Goal: Task Accomplishment & Management: Use online tool/utility

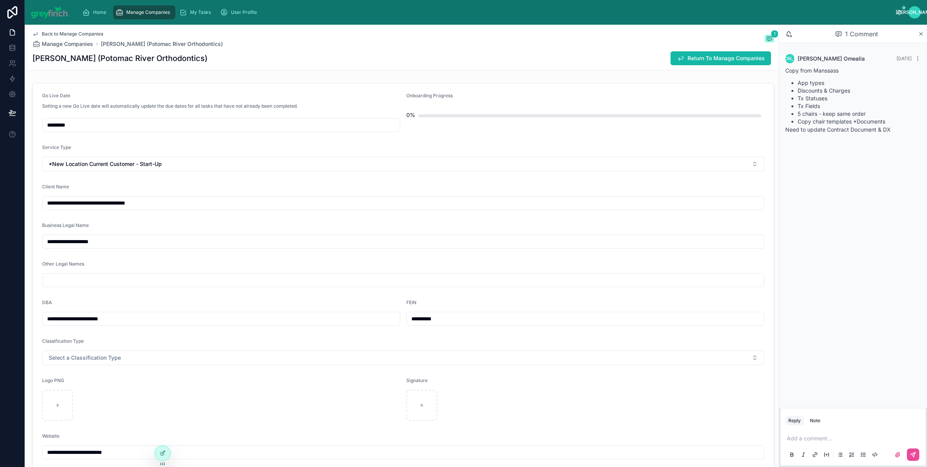
scroll to position [983, 0]
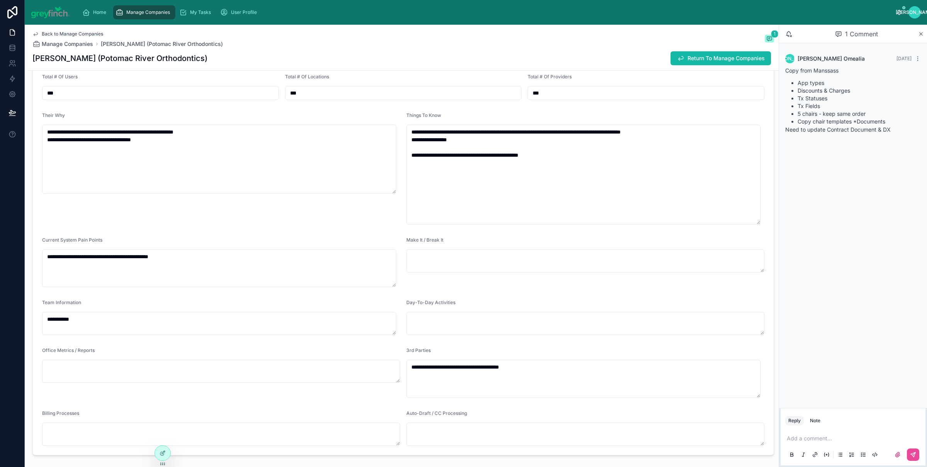
click at [131, 14] on span "Manage Companies" at bounding box center [148, 12] width 44 height 6
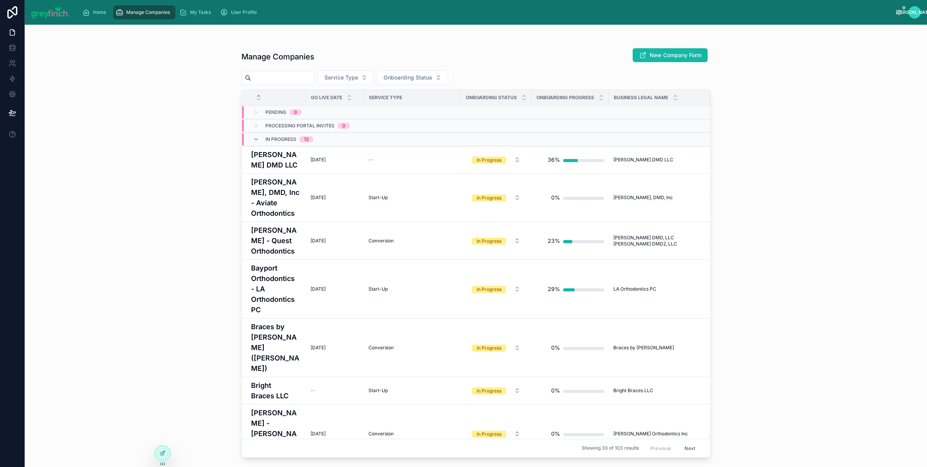
scroll to position [0, 0]
click at [276, 80] on input "text" at bounding box center [282, 78] width 63 height 11
type input "******"
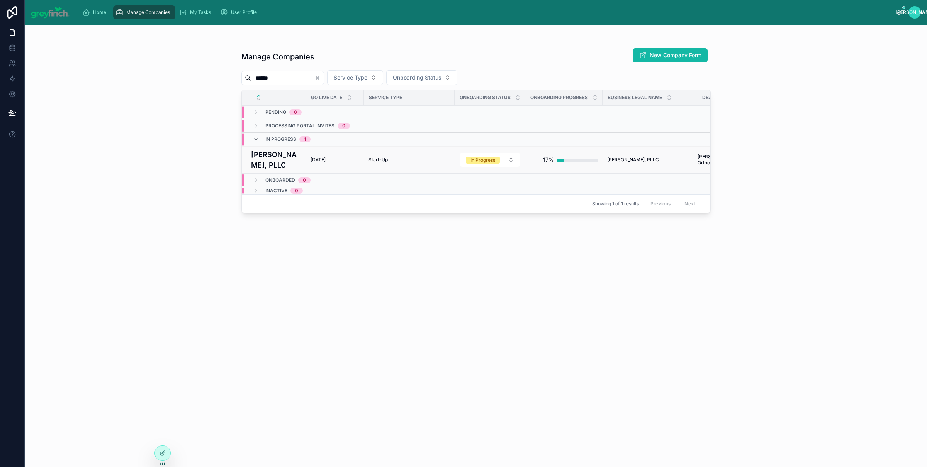
click at [270, 153] on h4 "[PERSON_NAME], PLLC" at bounding box center [276, 159] width 50 height 21
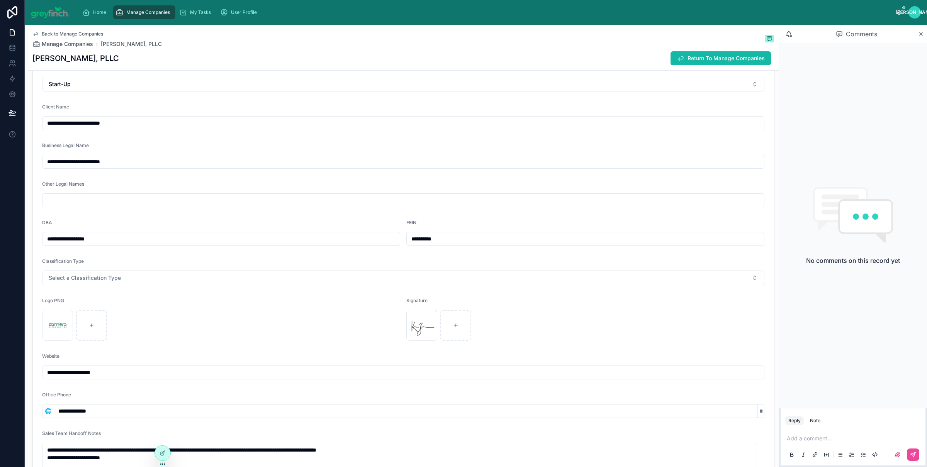
scroll to position [81, 0]
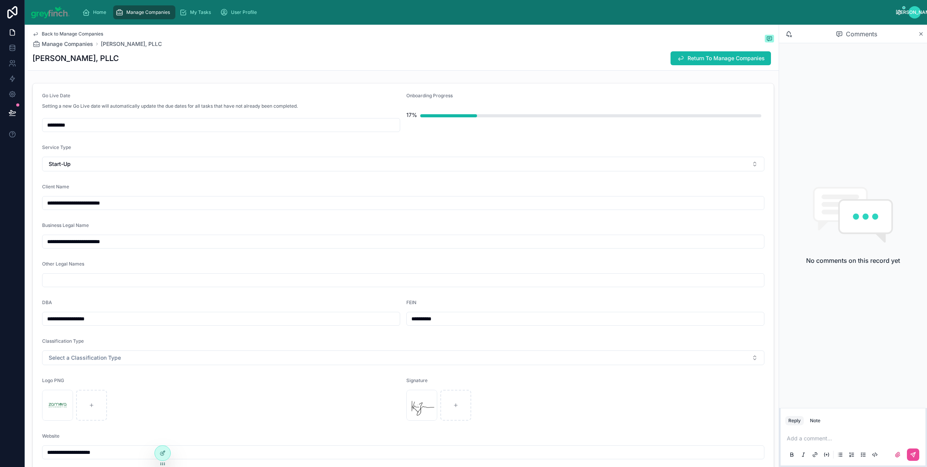
click at [151, 7] on div "Manage Companies" at bounding box center [144, 12] width 58 height 12
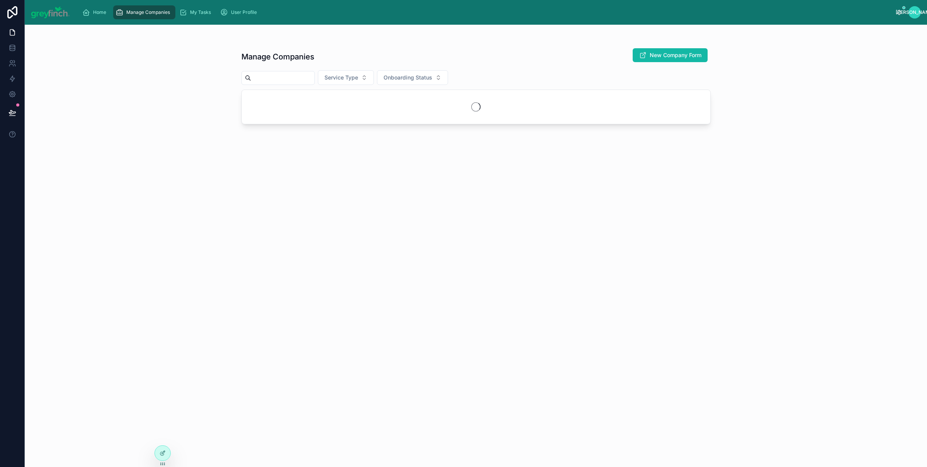
click at [142, 15] on span "Manage Companies" at bounding box center [148, 12] width 44 height 6
click at [275, 82] on input "text" at bounding box center [282, 78] width 63 height 11
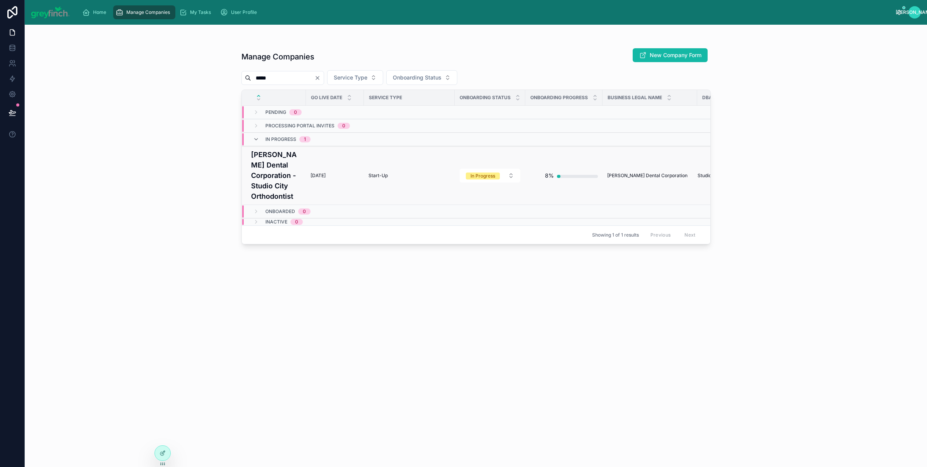
type input "*****"
click at [272, 173] on h4 "[PERSON_NAME] Dental Corporation - Studio City Orthodontist" at bounding box center [276, 175] width 50 height 52
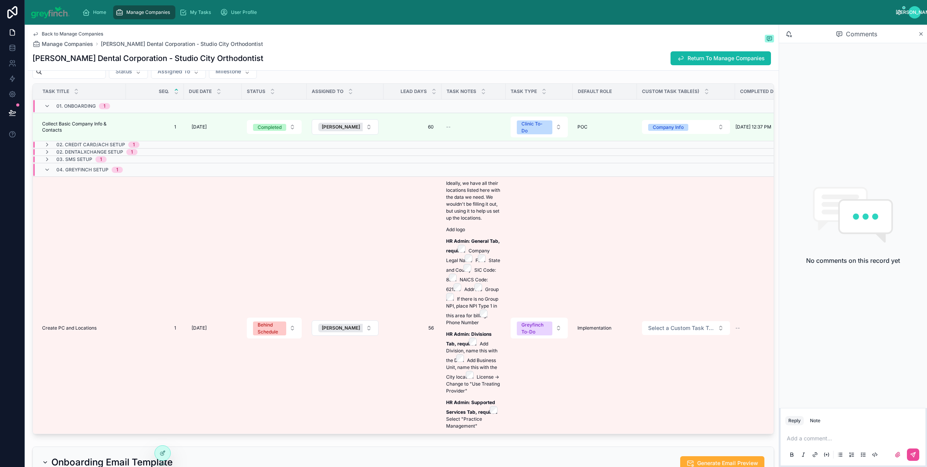
scroll to position [2012, 0]
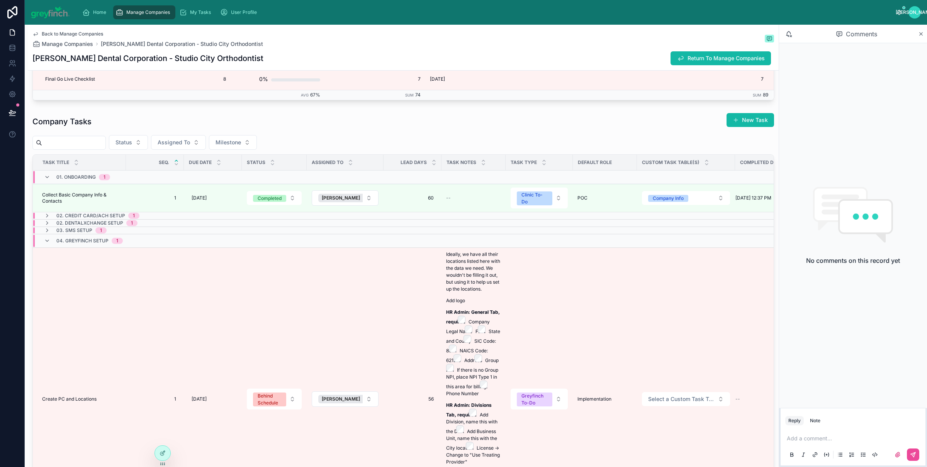
click at [74, 146] on input "text" at bounding box center [73, 142] width 63 height 11
type input "******"
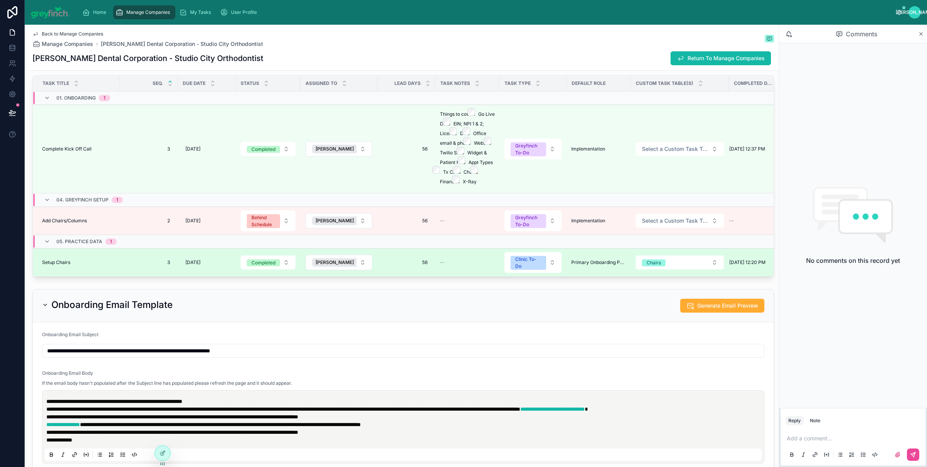
scroll to position [2093, 0]
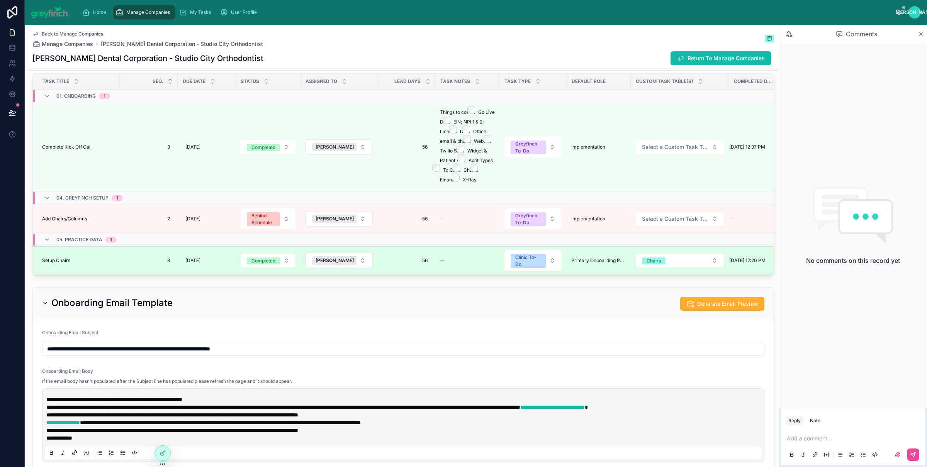
click at [81, 264] on div "Setup Chairs Setup Chairs" at bounding box center [78, 261] width 73 height 6
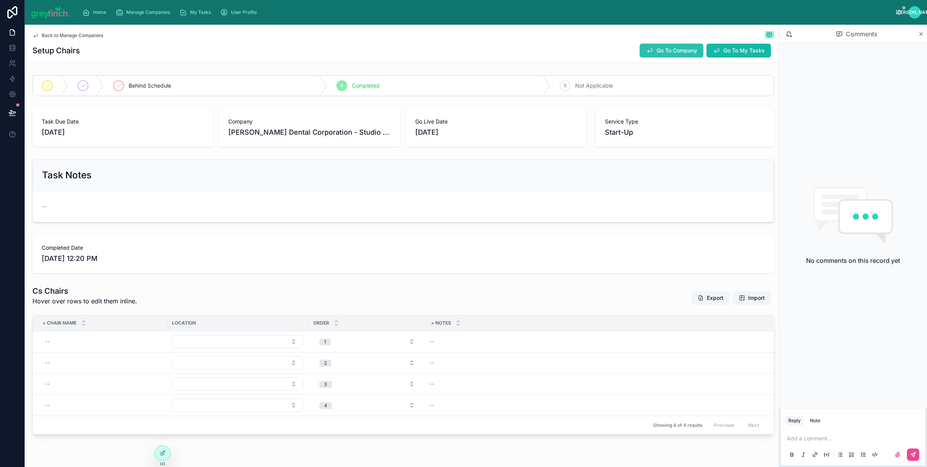
click at [646, 51] on button "Go To Company" at bounding box center [671, 51] width 64 height 14
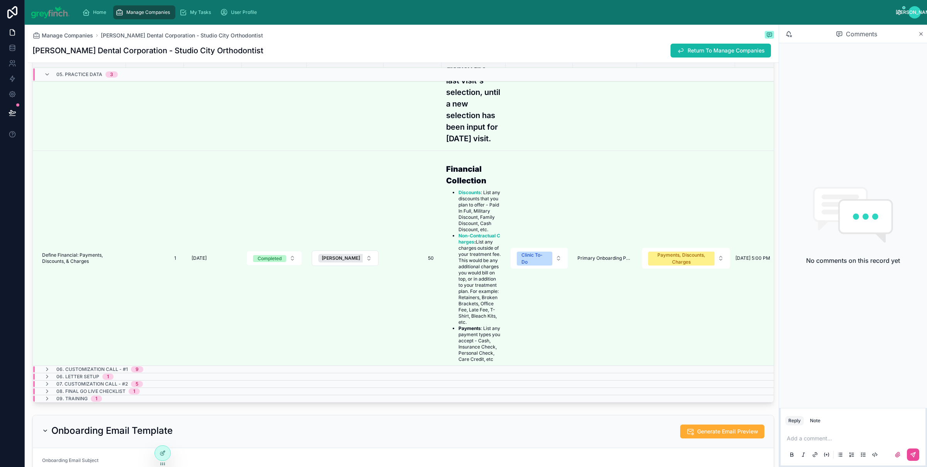
scroll to position [681, 0]
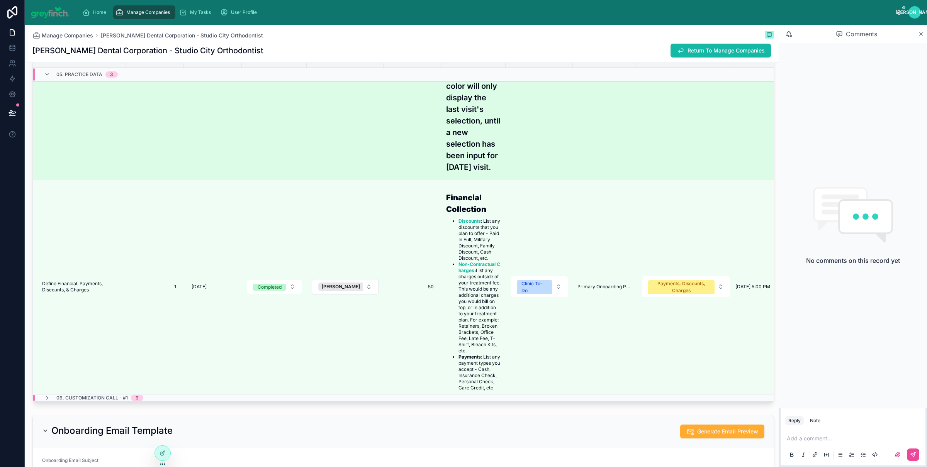
click at [132, 161] on td "1 1" at bounding box center [155, 36] width 58 height 285
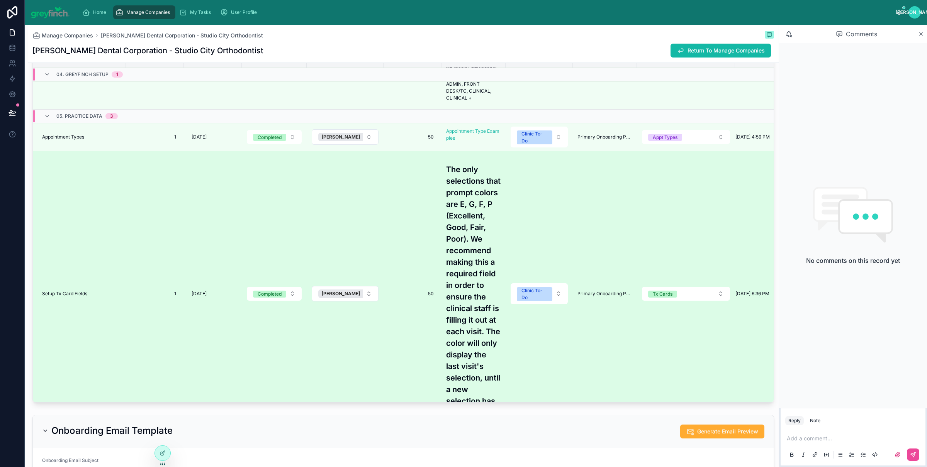
scroll to position [386, 0]
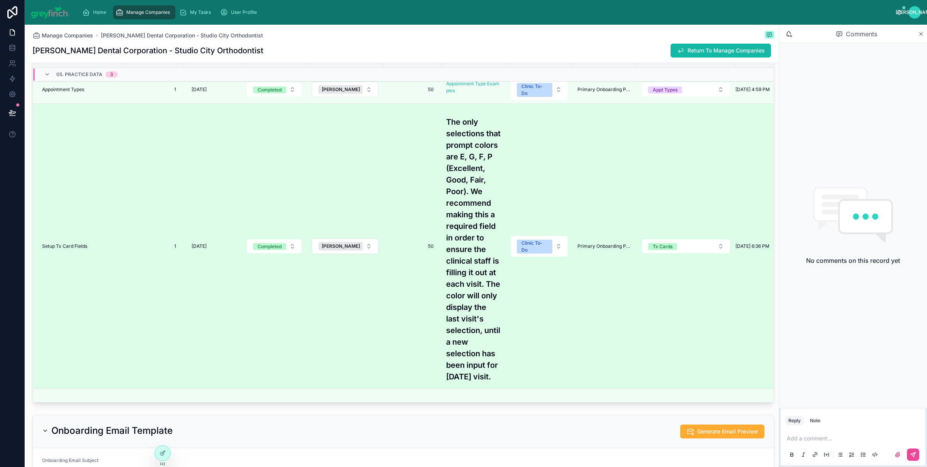
click at [87, 275] on td "Setup Tx Card Fields Setup Tx Card Fields" at bounding box center [79, 245] width 93 height 285
click at [73, 296] on td "Setup Tx Card Fields Setup Tx Card Fields" at bounding box center [79, 245] width 93 height 285
click at [75, 249] on span "Setup Tx Card Fields" at bounding box center [64, 246] width 45 height 6
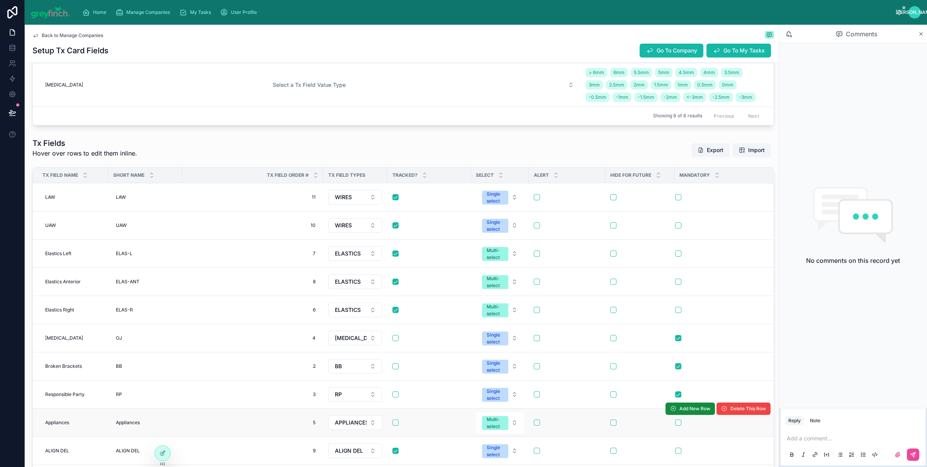
scroll to position [916, 0]
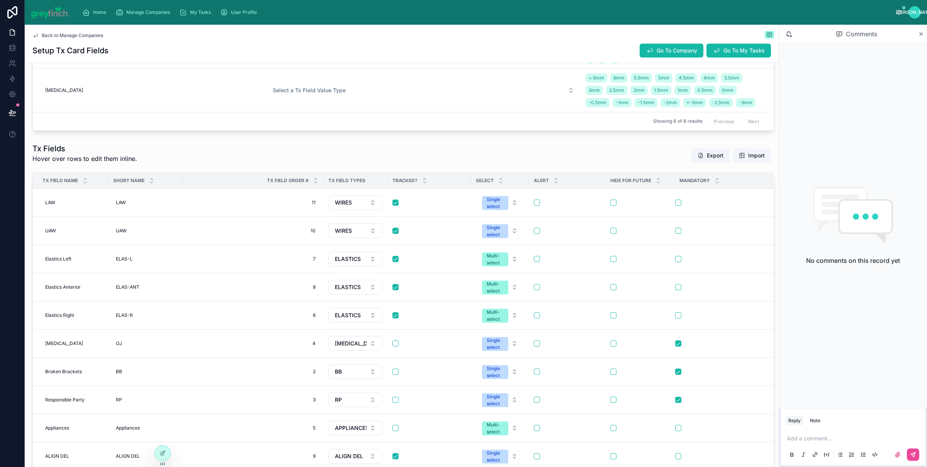
click at [294, 178] on span "Tx Field Order #" at bounding box center [288, 181] width 42 height 6
click at [315, 180] on icon at bounding box center [315, 182] width 5 height 5
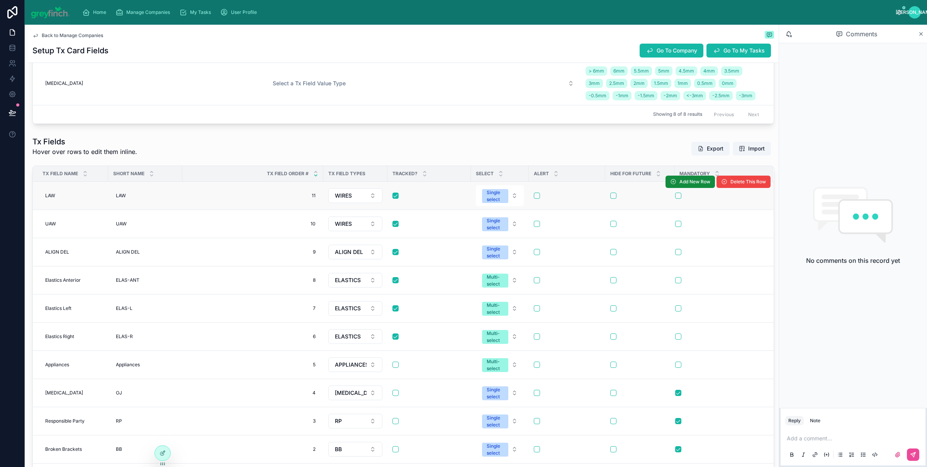
scroll to position [930, 0]
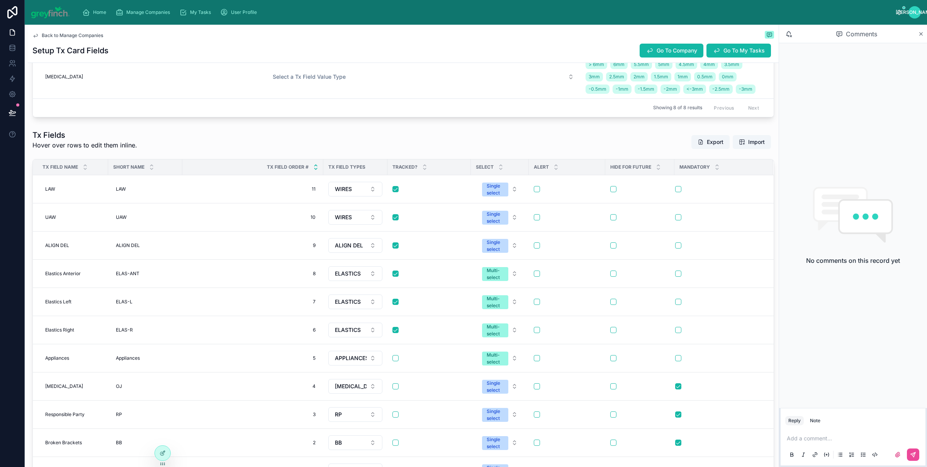
click at [315, 163] on icon at bounding box center [315, 165] width 5 height 5
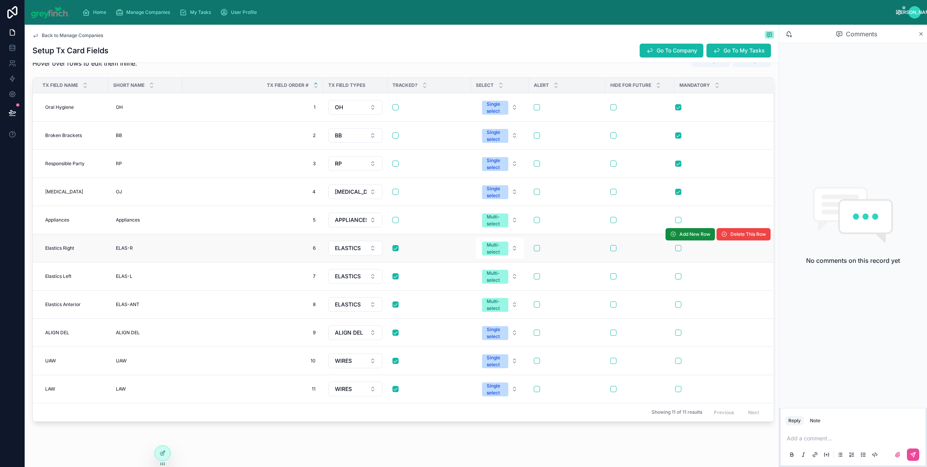
scroll to position [1012, 0]
click at [395, 188] on button "button" at bounding box center [395, 191] width 6 height 6
click at [396, 217] on button "button" at bounding box center [395, 220] width 6 height 6
drag, startPoint x: 631, startPoint y: 47, endPoint x: 642, endPoint y: 50, distance: 11.2
click at [639, 47] on div "Go To Company" at bounding box center [671, 51] width 64 height 14
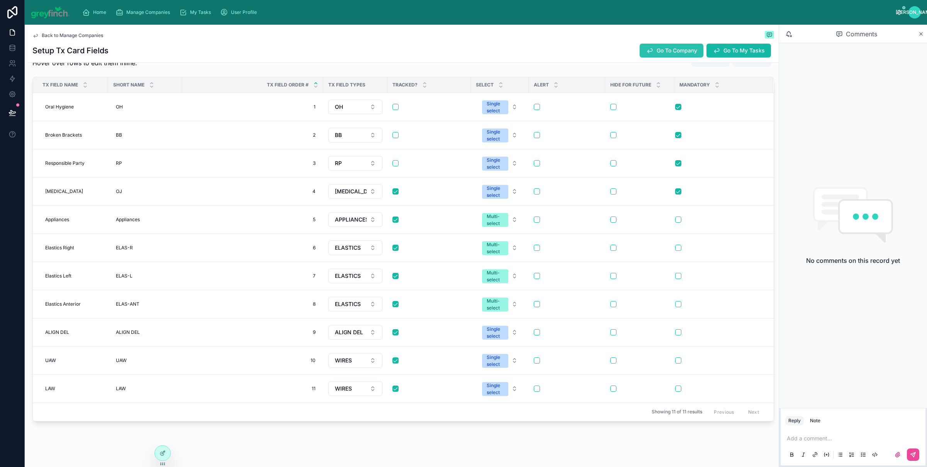
click at [646, 50] on icon at bounding box center [650, 51] width 8 height 8
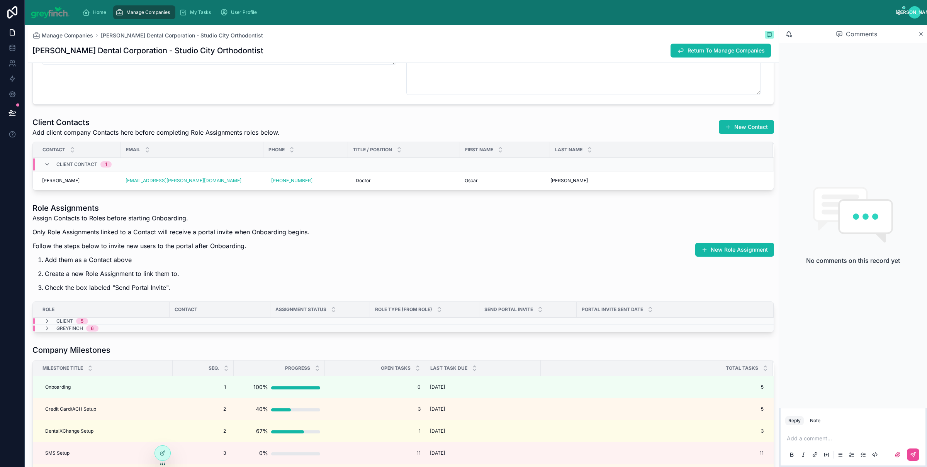
scroll to position [1489, 0]
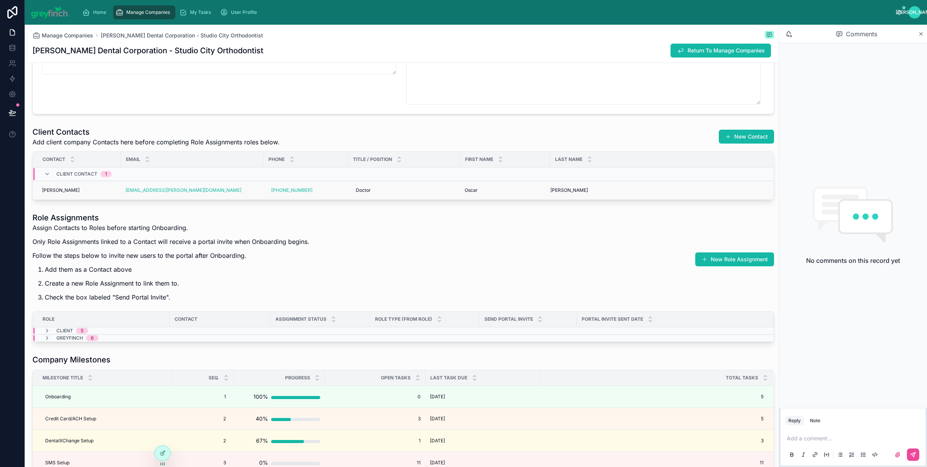
click at [209, 190] on div "[EMAIL_ADDRESS][PERSON_NAME][DOMAIN_NAME]" at bounding box center [191, 190] width 133 height 6
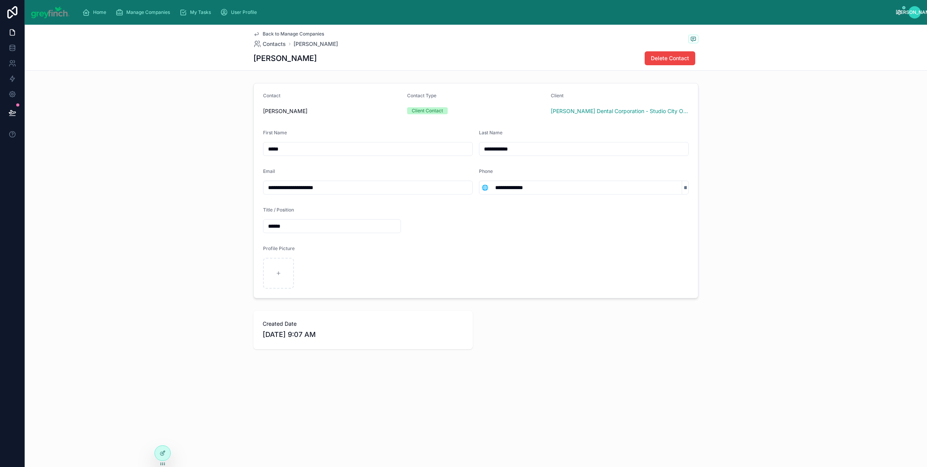
click at [372, 181] on div "**********" at bounding box center [368, 188] width 210 height 14
click at [369, 190] on input "**********" at bounding box center [367, 187] width 209 height 11
click at [370, 56] on div "[PERSON_NAME] Delete Contact" at bounding box center [475, 58] width 445 height 15
click at [787, 80] on div "**********" at bounding box center [476, 191] width 902 height 222
click at [257, 35] on icon at bounding box center [256, 34] width 6 height 6
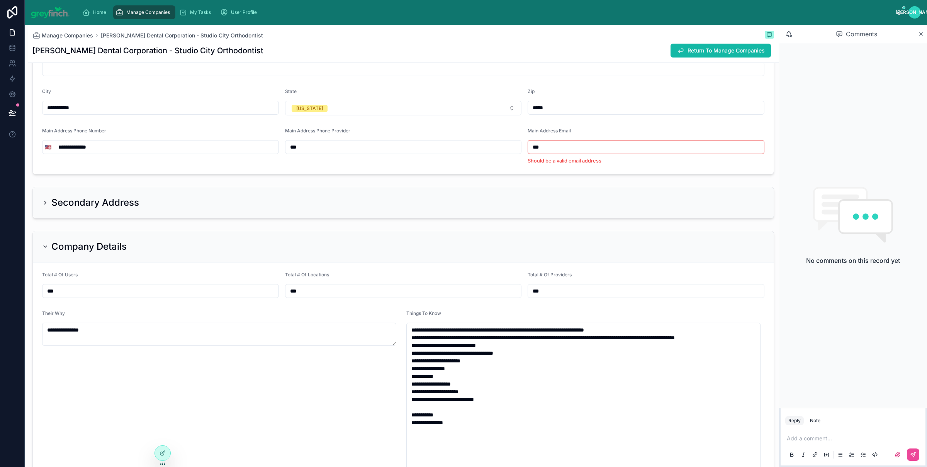
scroll to position [719, 0]
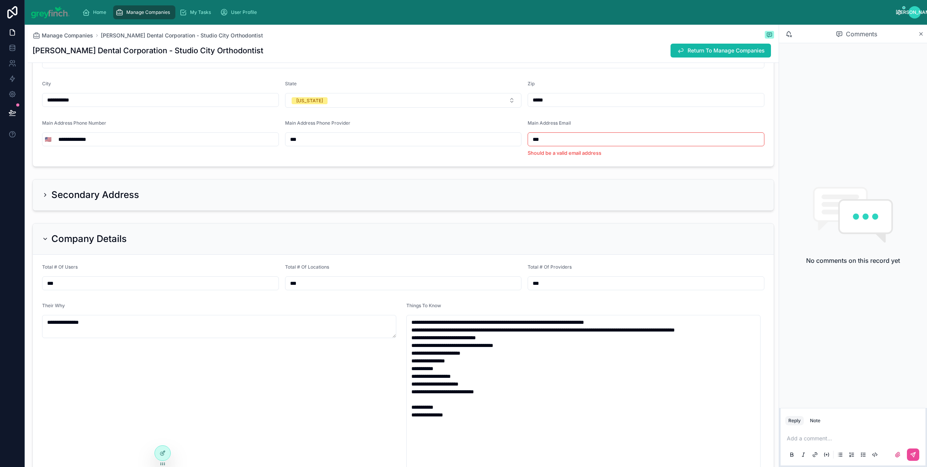
click at [551, 138] on input "***" at bounding box center [646, 139] width 236 height 11
click at [551, 137] on input "***" at bounding box center [646, 139] width 236 height 11
click at [551, 138] on input "***" at bounding box center [646, 139] width 236 height 11
type input "***"
click at [473, 165] on form "**********" at bounding box center [403, 80] width 741 height 172
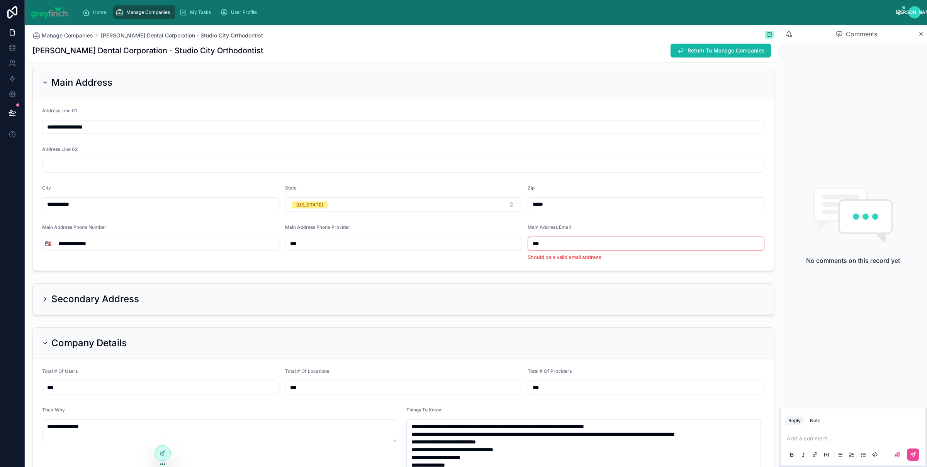
scroll to position [604, 0]
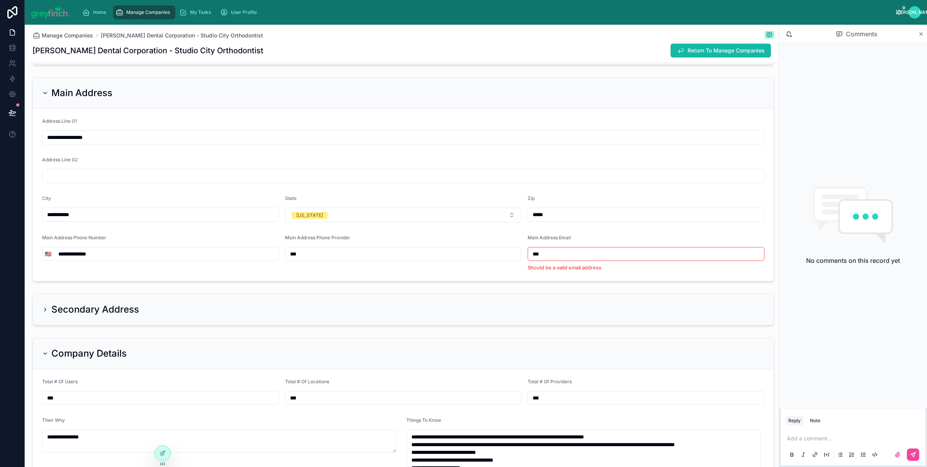
click at [230, 254] on input "**********" at bounding box center [166, 254] width 225 height 11
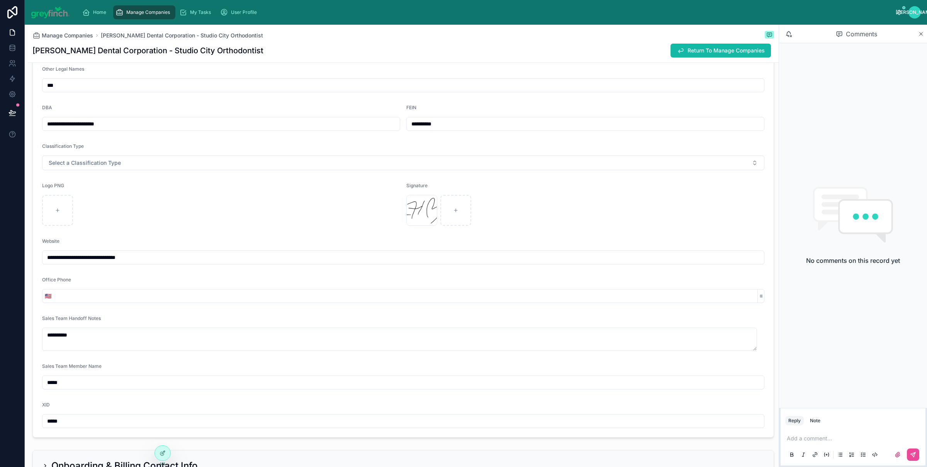
scroll to position [186, 0]
click at [151, 250] on div "**********" at bounding box center [403, 252] width 722 height 26
click at [151, 260] on input "**********" at bounding box center [402, 258] width 721 height 11
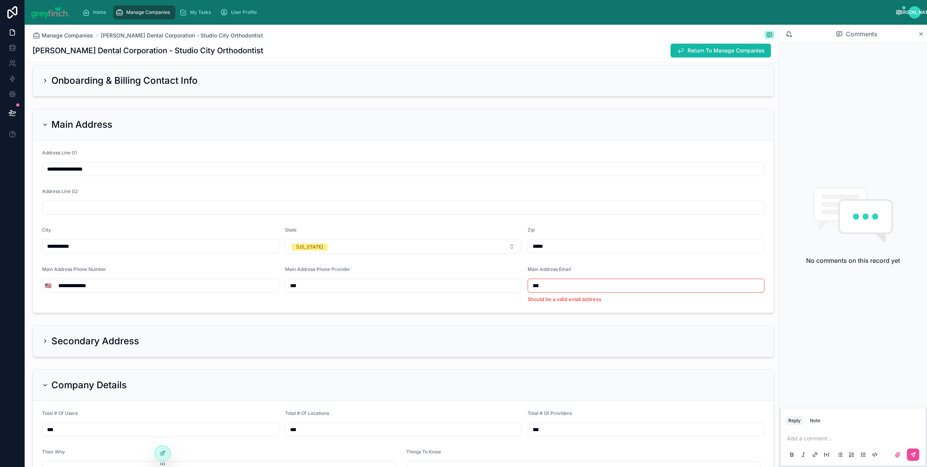
scroll to position [686, 0]
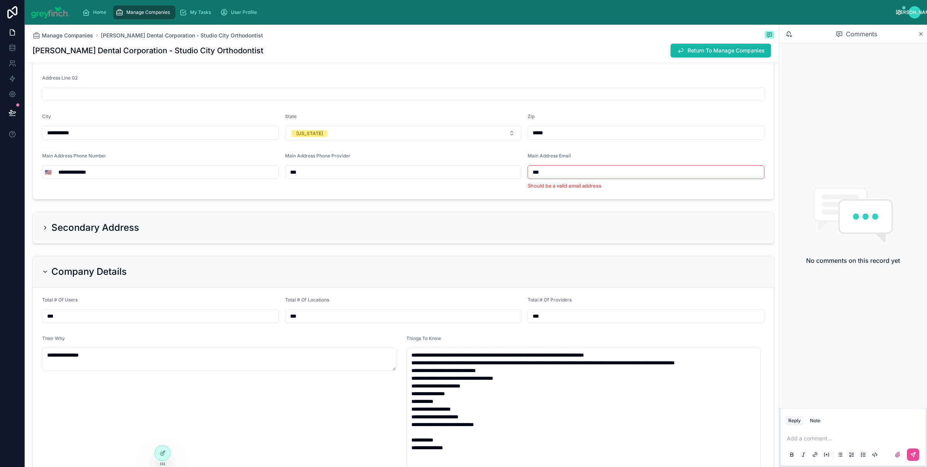
drag, startPoint x: 112, startPoint y: 180, endPoint x: 111, endPoint y: 174, distance: 5.9
click at [112, 179] on div "**********" at bounding box center [160, 172] width 237 height 14
click at [65, 173] on input "**********" at bounding box center [166, 172] width 225 height 11
drag, startPoint x: 73, startPoint y: 175, endPoint x: 137, endPoint y: 172, distance: 64.9
click at [137, 174] on input "**********" at bounding box center [166, 172] width 225 height 11
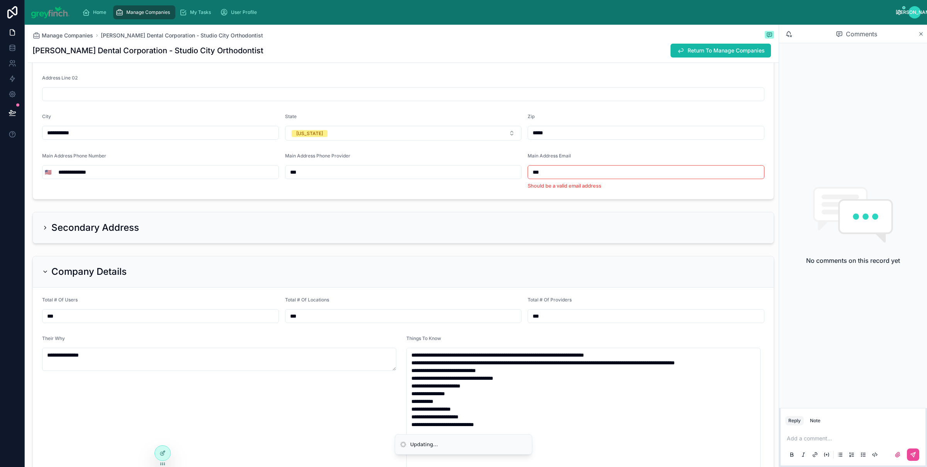
type input "**********"
click at [259, 200] on div "**********" at bounding box center [402, 97] width 741 height 204
click at [335, 167] on div "***" at bounding box center [403, 172] width 237 height 14
drag, startPoint x: 342, startPoint y: 172, endPoint x: 276, endPoint y: 172, distance: 66.0
click at [276, 172] on form "**********" at bounding box center [403, 113] width 741 height 172
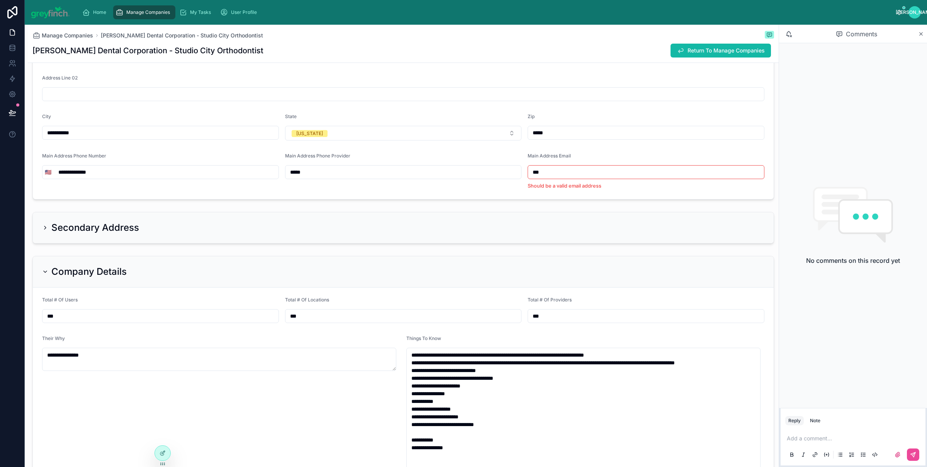
type input "*****"
click at [310, 193] on form "**********" at bounding box center [403, 113] width 741 height 172
click at [378, 161] on div "Main Address Phone Provider" at bounding box center [403, 157] width 237 height 9
click at [337, 193] on form "**********" at bounding box center [403, 113] width 741 height 172
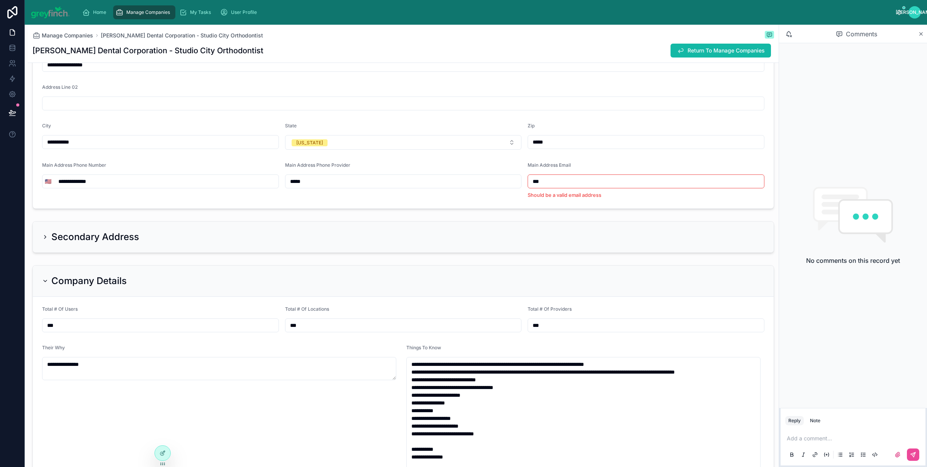
scroll to position [667, 0]
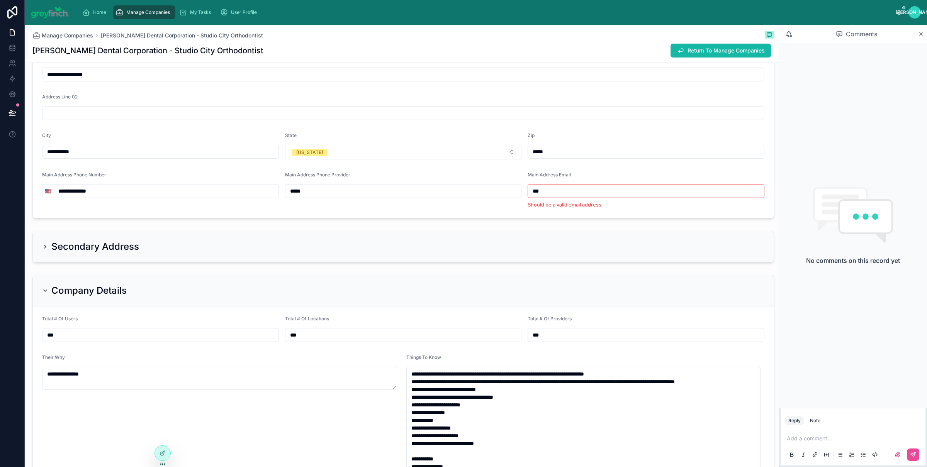
click at [133, 185] on div "**********" at bounding box center [160, 191] width 237 height 14
click at [133, 190] on input "**********" at bounding box center [166, 191] width 225 height 11
click at [214, 208] on div "**********" at bounding box center [160, 190] width 237 height 37
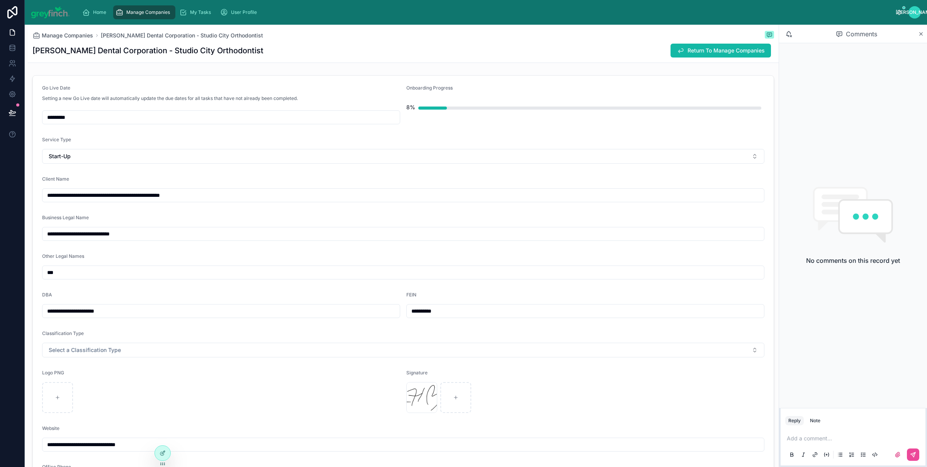
click at [216, 193] on input "**********" at bounding box center [402, 195] width 721 height 11
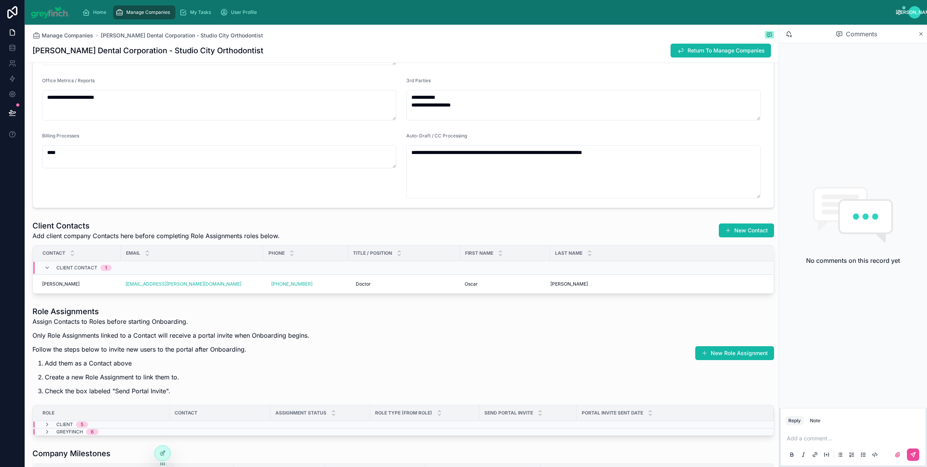
scroll to position [1364, 0]
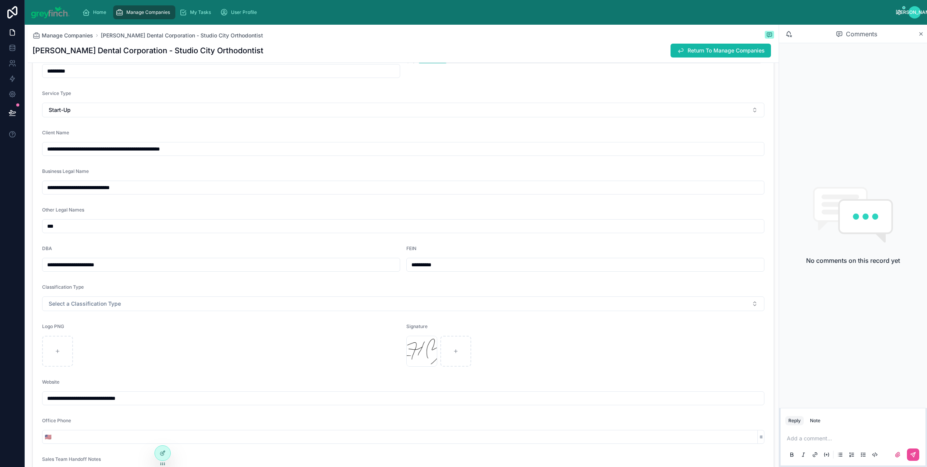
scroll to position [34, 0]
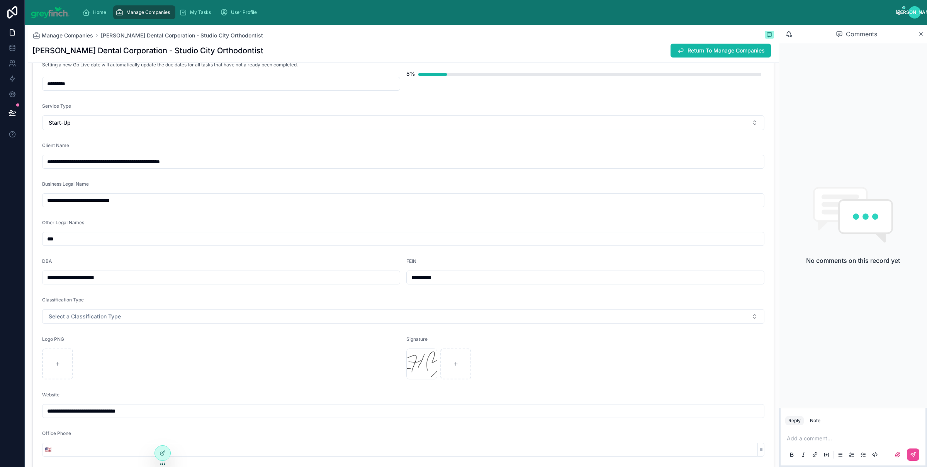
click at [134, 16] on div "Manage Companies" at bounding box center [144, 12] width 58 height 12
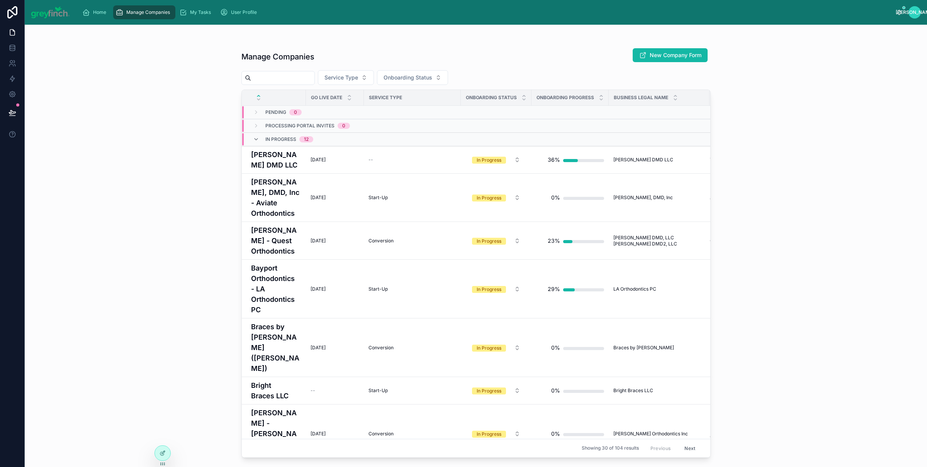
click at [303, 74] on input "text" at bounding box center [282, 78] width 63 height 11
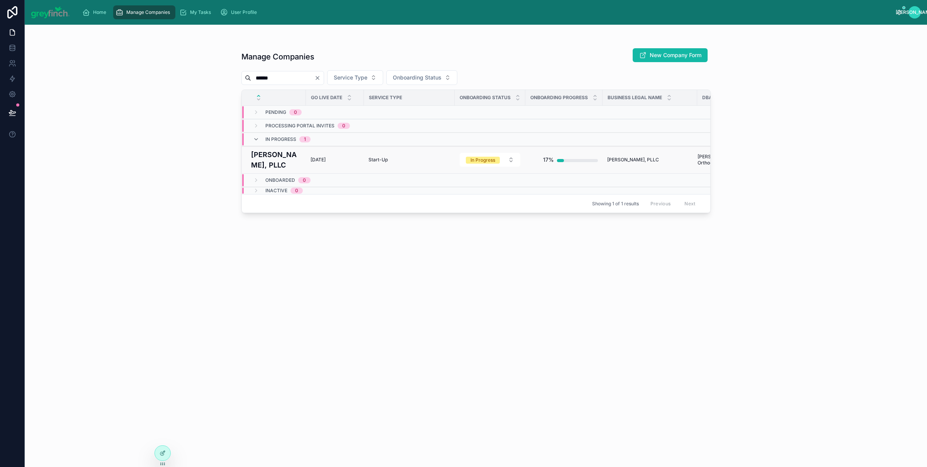
type input "******"
click at [270, 163] on h4 "[PERSON_NAME], PLLC" at bounding box center [276, 159] width 50 height 21
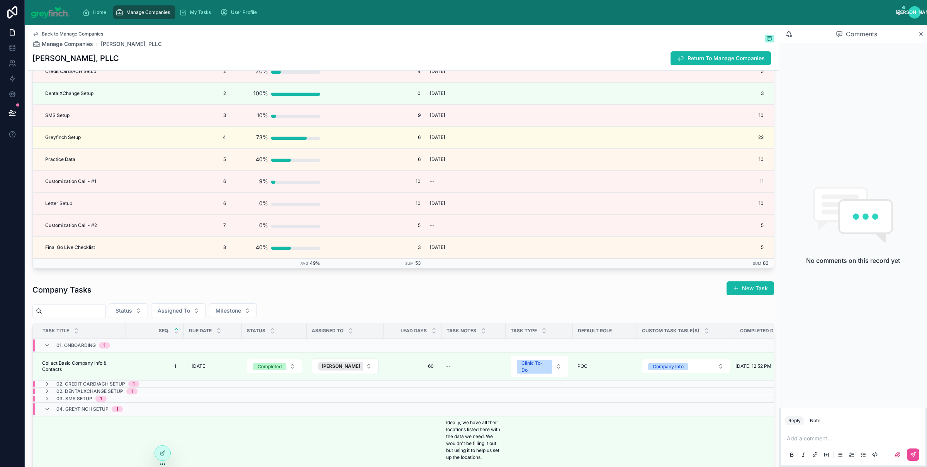
scroll to position [1688, 0]
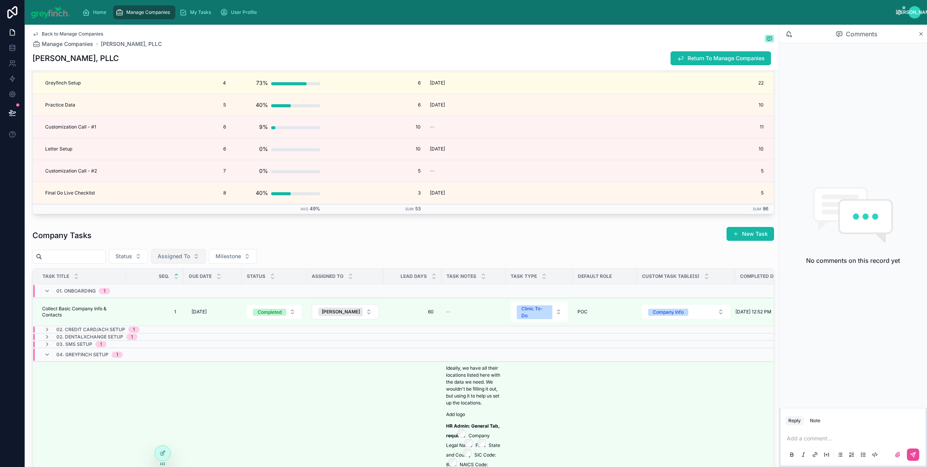
click at [186, 260] on span "Assigned To" at bounding box center [174, 257] width 32 height 8
drag, startPoint x: 163, startPoint y: 292, endPoint x: 285, endPoint y: 258, distance: 126.8
click at [164, 291] on span "[PERSON_NAME]" at bounding box center [165, 291] width 44 height 8
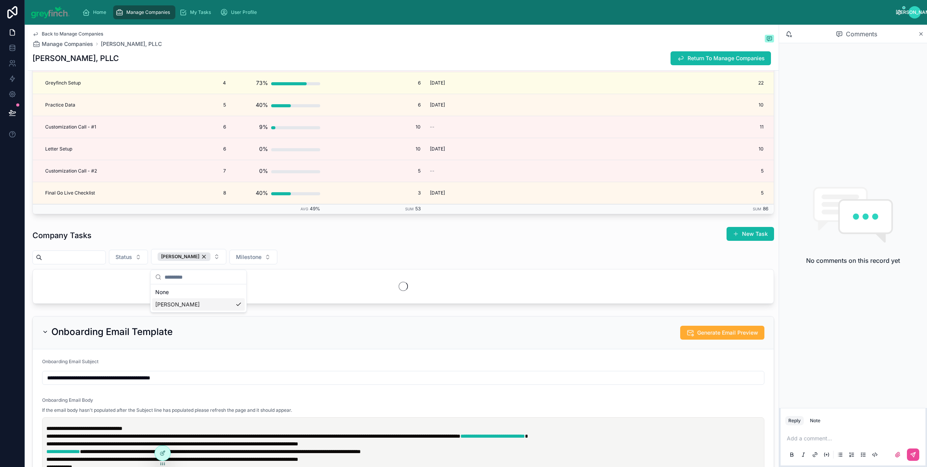
click at [300, 255] on div "Status [PERSON_NAME]" at bounding box center [402, 256] width 741 height 15
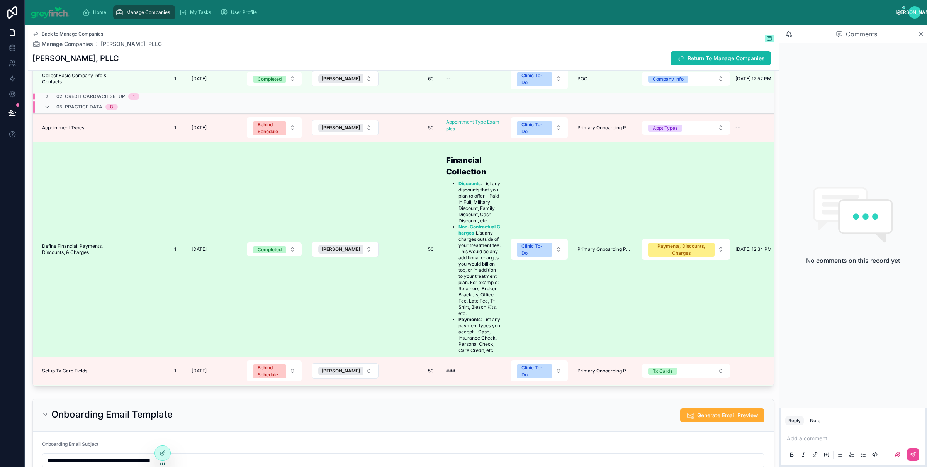
scroll to position [2, 0]
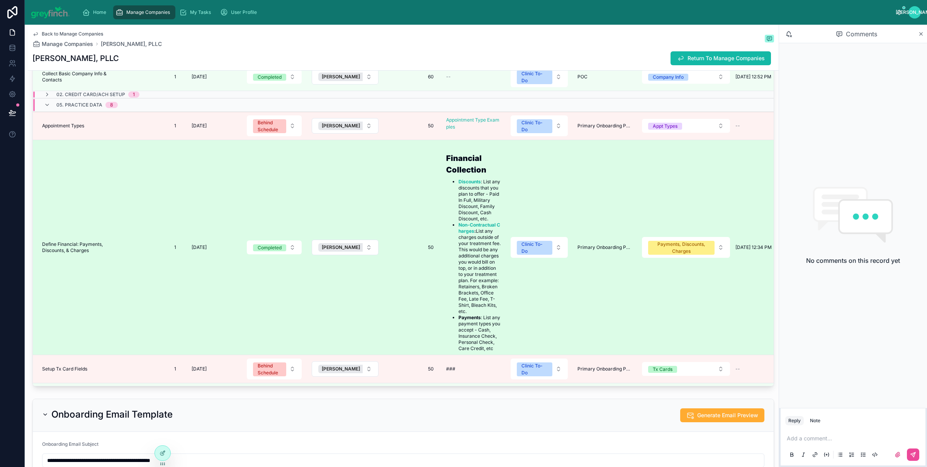
click at [86, 239] on td "Define Financial: Payments, Discounts, & Charges Define Financial: Payments, Di…" at bounding box center [79, 247] width 93 height 215
click at [80, 249] on span "Define Financial: Payments, Discounts, & Charges" at bounding box center [81, 247] width 79 height 12
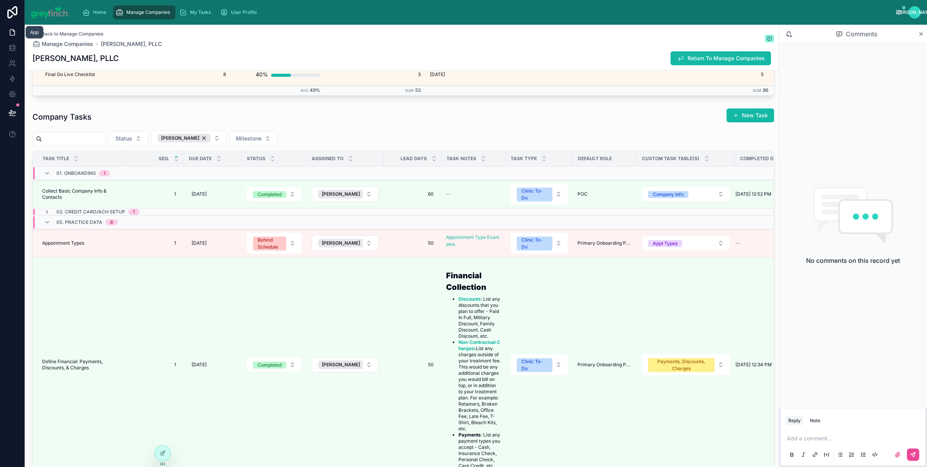
scroll to position [242, 0]
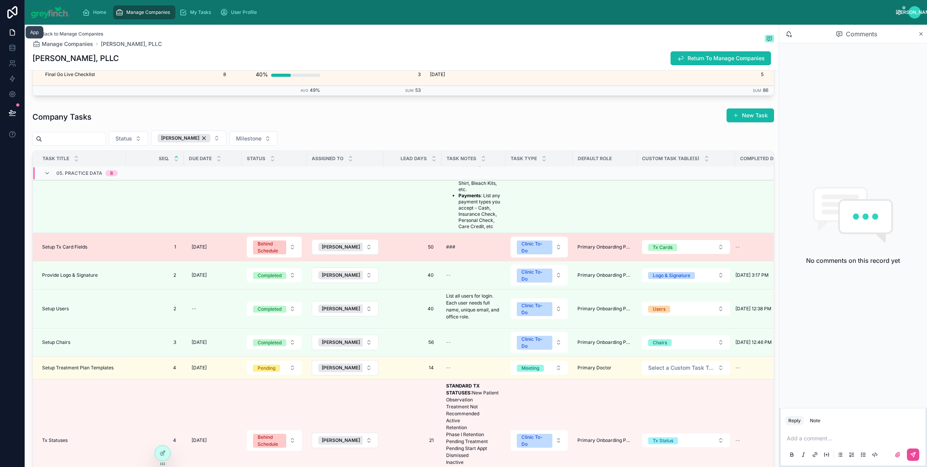
click at [53, 252] on td "Setup Tx Card Fields Setup Tx Card Fields" at bounding box center [79, 247] width 93 height 28
click at [152, 246] on span "1" at bounding box center [155, 247] width 42 height 6
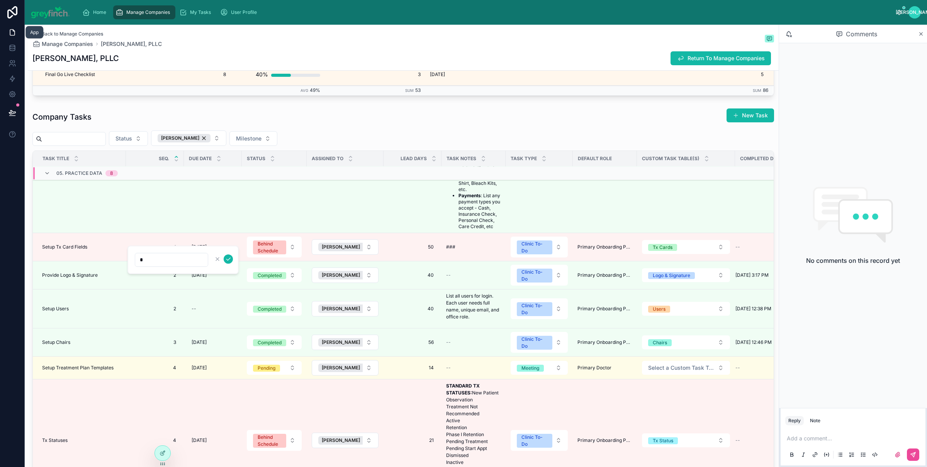
click at [95, 250] on div "Setup Tx Card Fields Setup Tx Card Fields" at bounding box center [81, 247] width 79 height 6
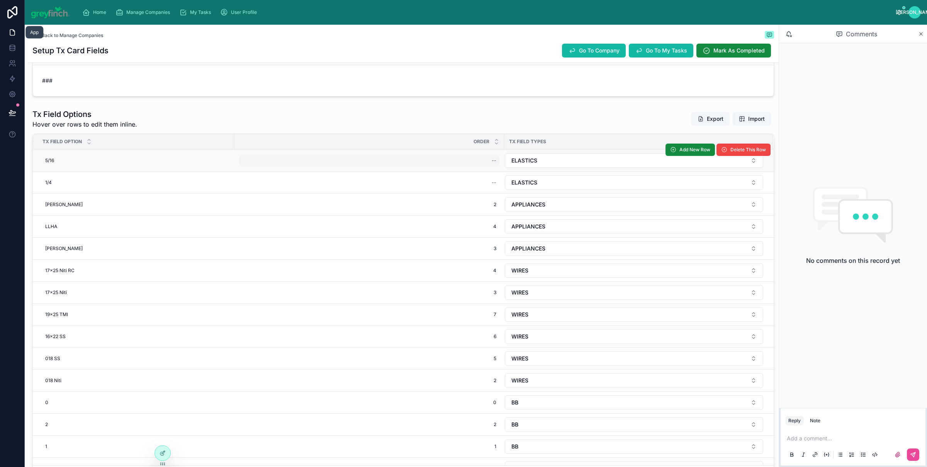
click at [495, 165] on div "--" at bounding box center [369, 160] width 260 height 12
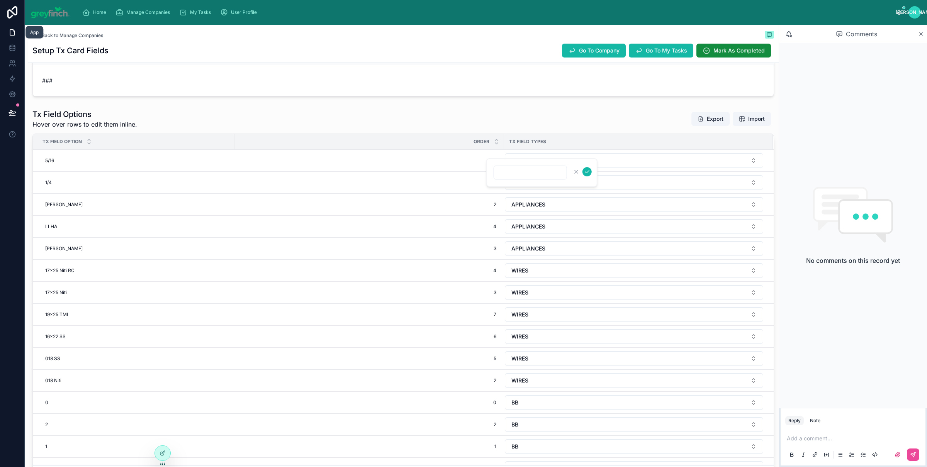
click at [466, 110] on div "Tx Field Options Hover over rows to edit them inline. Export Import" at bounding box center [402, 119] width 741 height 20
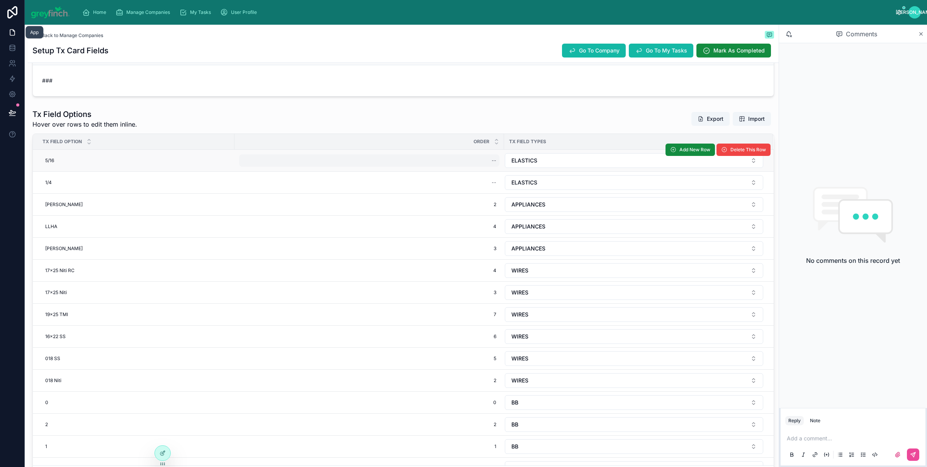
click at [486, 164] on div "--" at bounding box center [369, 160] width 260 height 12
type input "*"
click button "submit" at bounding box center [586, 171] width 9 height 9
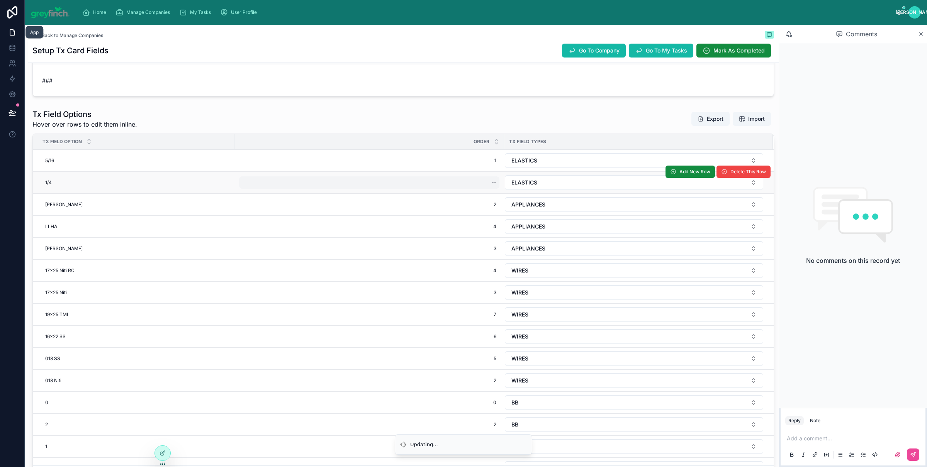
click at [476, 181] on div "--" at bounding box center [369, 182] width 260 height 12
type input "*"
click button "submit" at bounding box center [586, 194] width 9 height 9
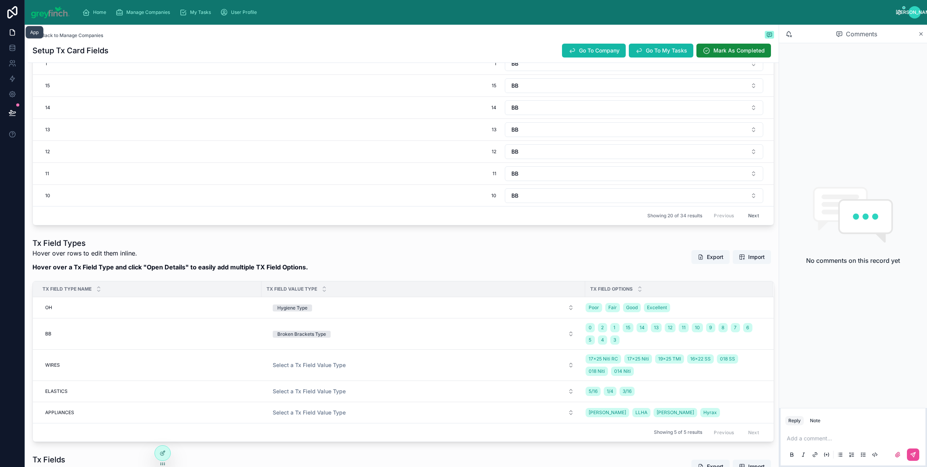
scroll to position [392, 0]
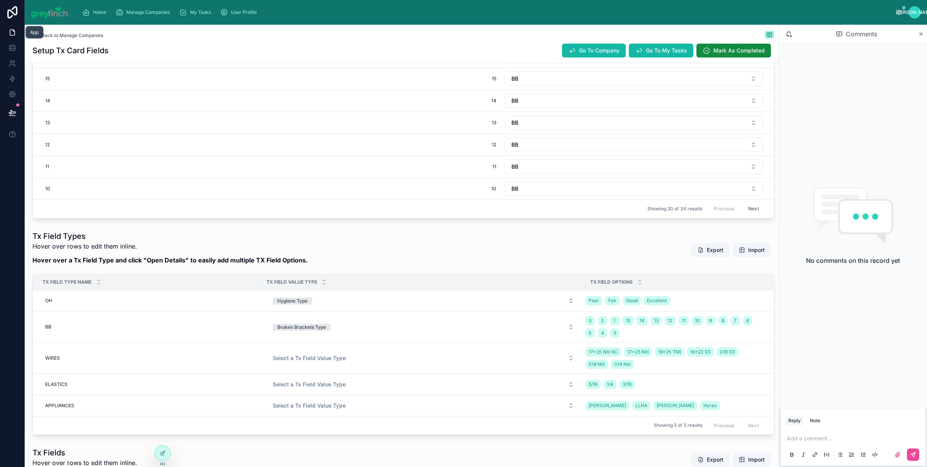
click at [743, 212] on button "Next" at bounding box center [754, 209] width 22 height 12
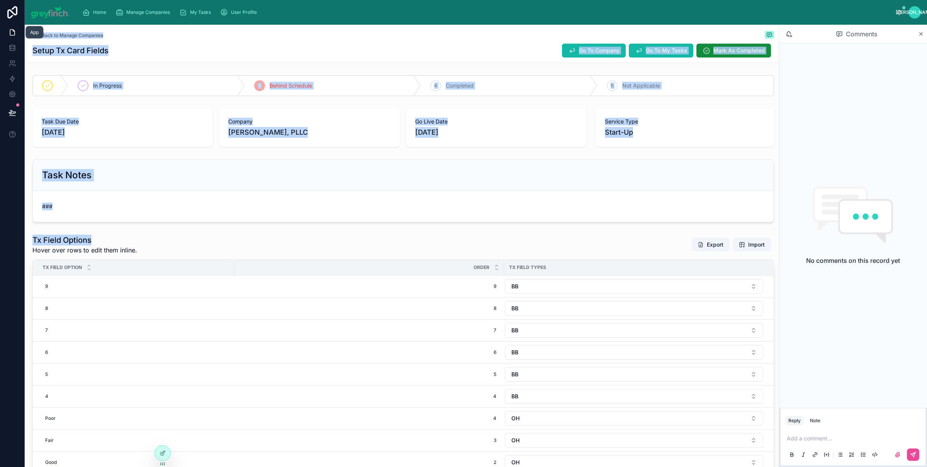
drag, startPoint x: 124, startPoint y: 241, endPoint x: 21, endPoint y: 240, distance: 103.1
click at [20, 240] on div "App Home Manage Companies My Tasks User Profile [PERSON_NAME] [PERSON_NAME] Bac…" at bounding box center [463, 233] width 927 height 467
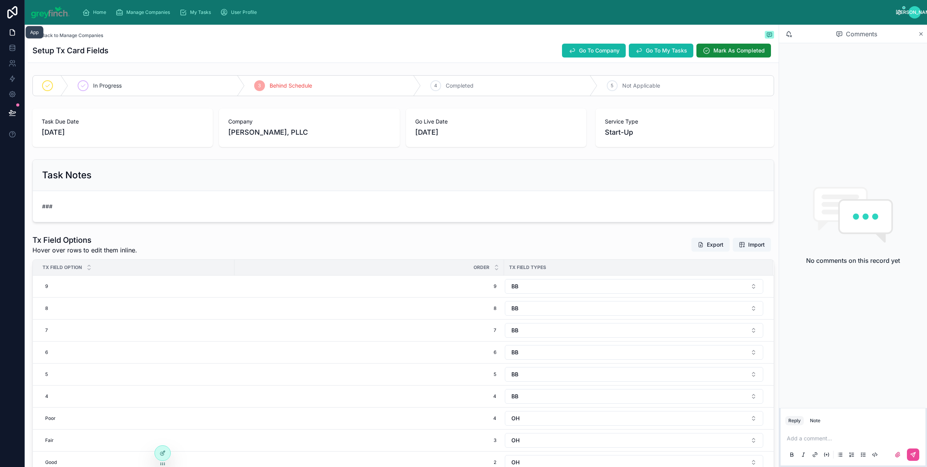
click at [142, 236] on div "Tx Field Options Hover over rows to edit them inline. Export Import" at bounding box center [402, 245] width 741 height 20
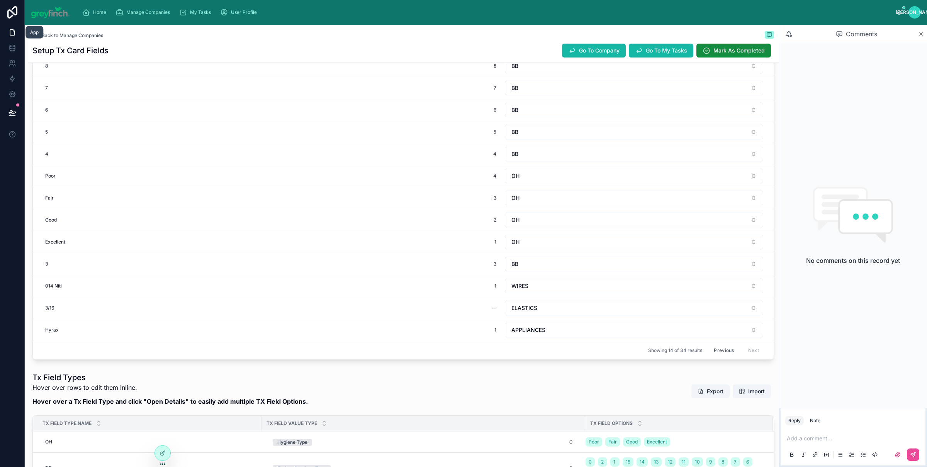
scroll to position [375, 0]
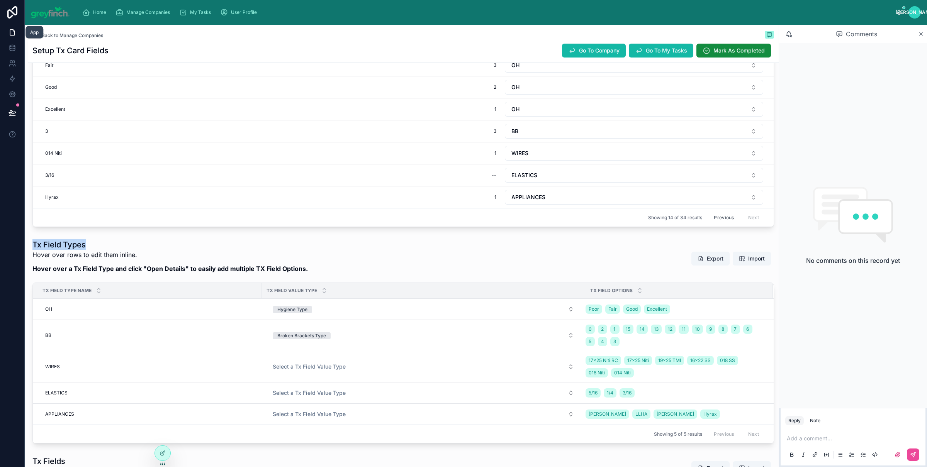
drag, startPoint x: 32, startPoint y: 247, endPoint x: 122, endPoint y: 247, distance: 90.0
click at [122, 247] on h1 "Tx Field Types" at bounding box center [169, 244] width 275 height 11
click at [139, 246] on h1 "Tx Field Types" at bounding box center [169, 244] width 275 height 11
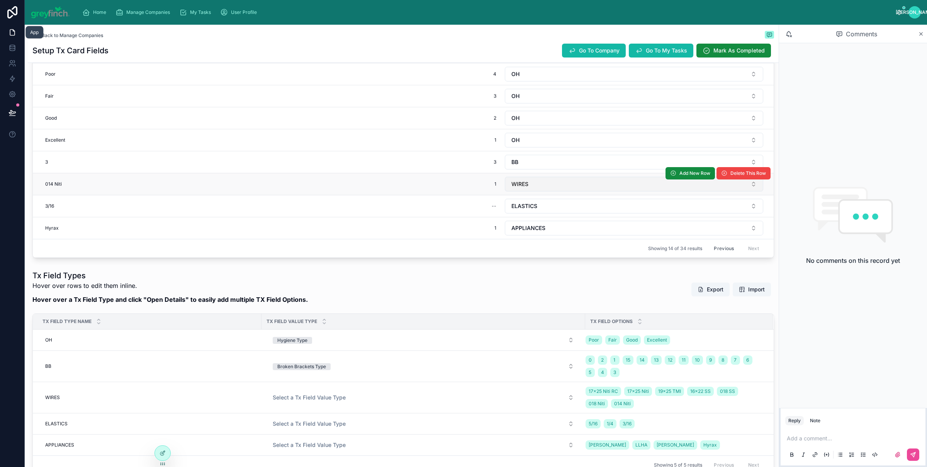
scroll to position [261, 0]
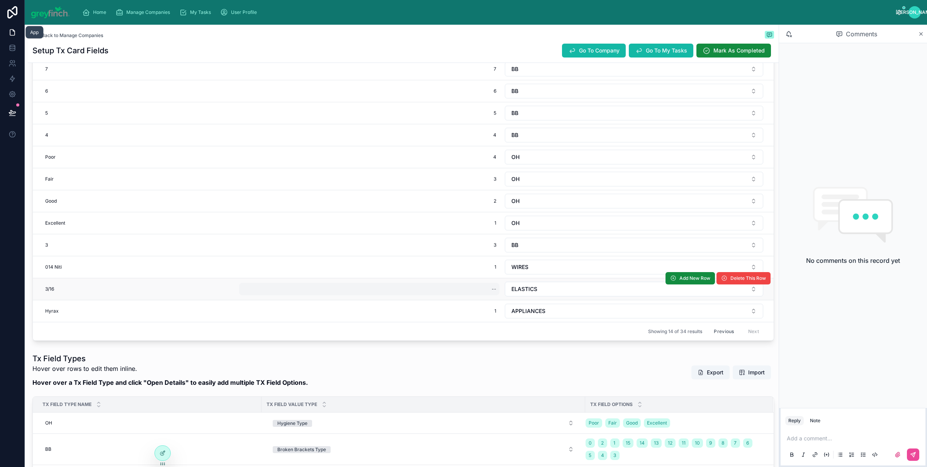
click at [499, 292] on div "--" at bounding box center [369, 289] width 260 height 12
type input "*"
click button "submit" at bounding box center [586, 303] width 9 height 9
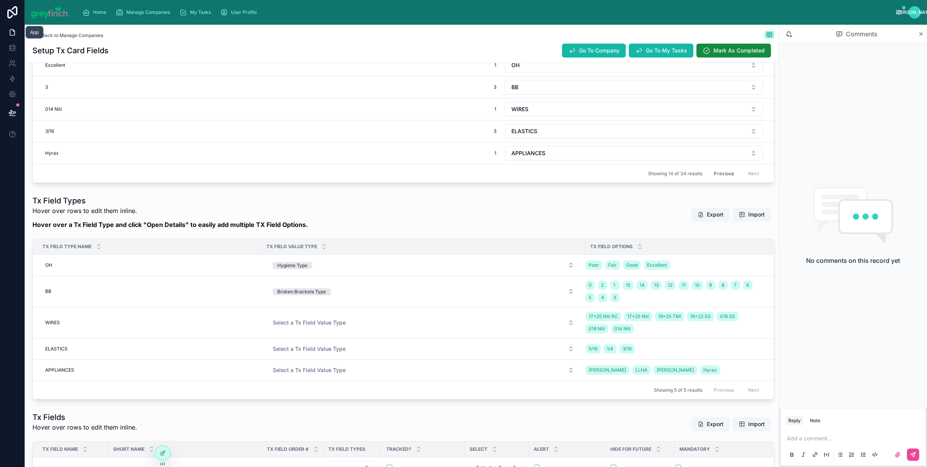
scroll to position [409, 0]
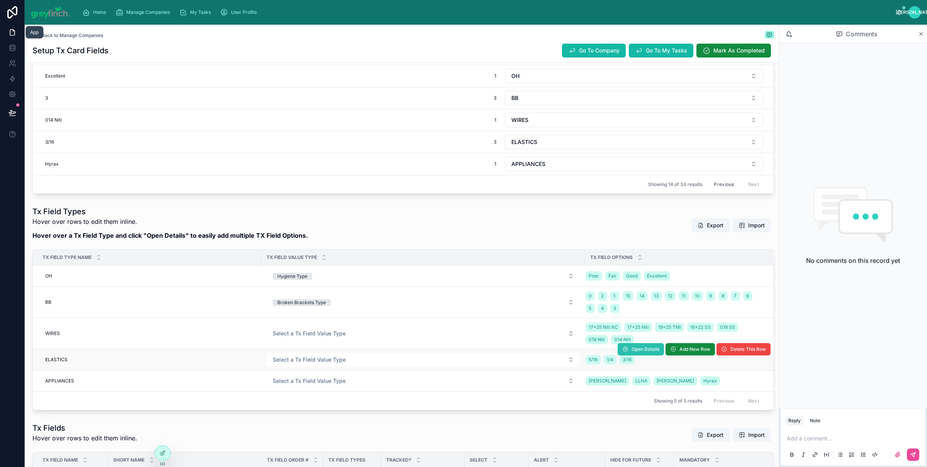
click at [639, 353] on span "Open Details" at bounding box center [645, 349] width 28 height 6
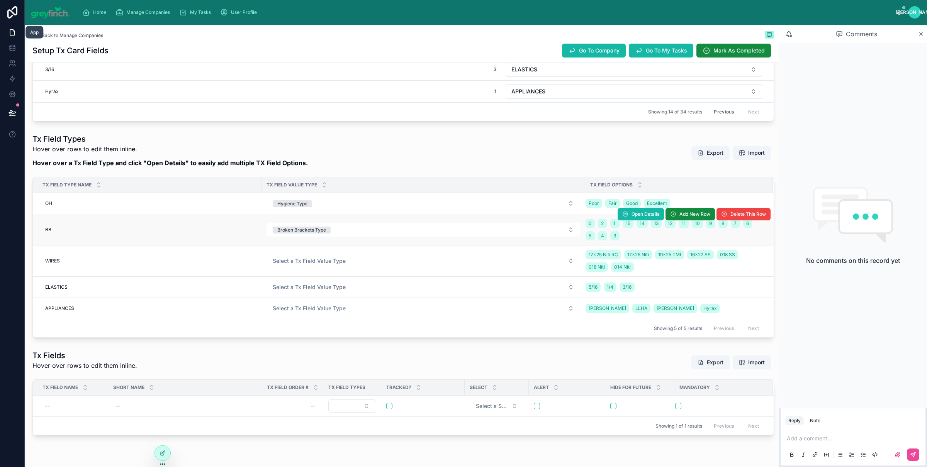
scroll to position [506, 0]
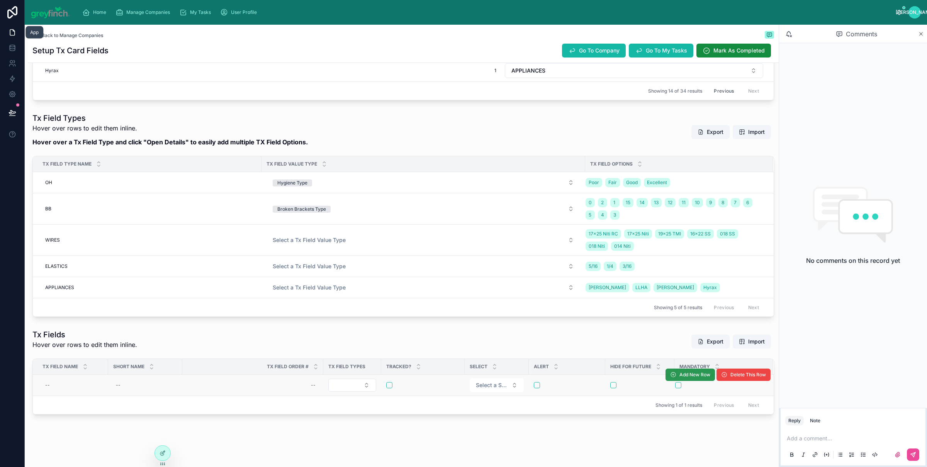
click at [683, 373] on span "Add New Row" at bounding box center [694, 375] width 31 height 6
click at [685, 377] on span "Add New Row" at bounding box center [689, 376] width 49 height 6
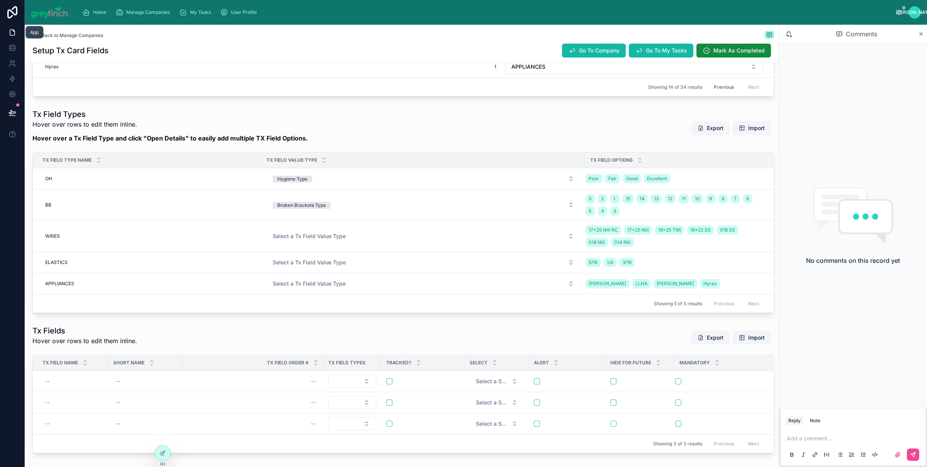
click at [0, 0] on span "Add New Row" at bounding box center [0, 0] width 0 height 0
click at [686, 375] on span "Add New Row" at bounding box center [689, 373] width 49 height 6
click at [687, 374] on span "Add New Row" at bounding box center [694, 371] width 31 height 6
click at [0, 0] on span "Add New Row" at bounding box center [0, 0] width 0 height 0
click at [685, 374] on span "Add New Row" at bounding box center [694, 371] width 31 height 6
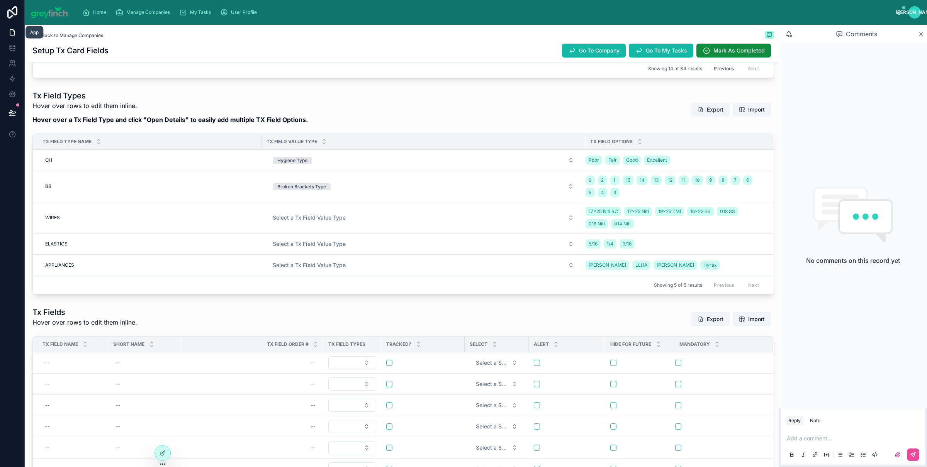
scroll to position [530, 0]
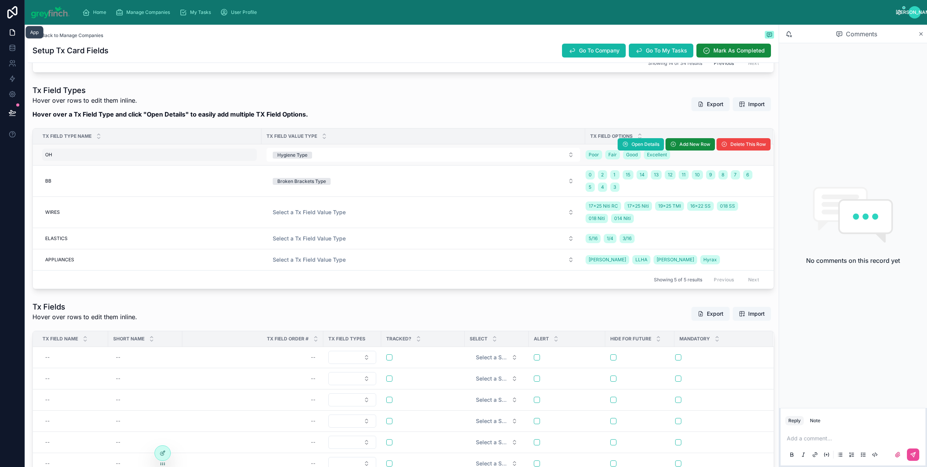
click at [72, 161] on div "OH OH" at bounding box center [149, 155] width 215 height 12
type input "*********"
click button "submit" at bounding box center [139, 169] width 9 height 9
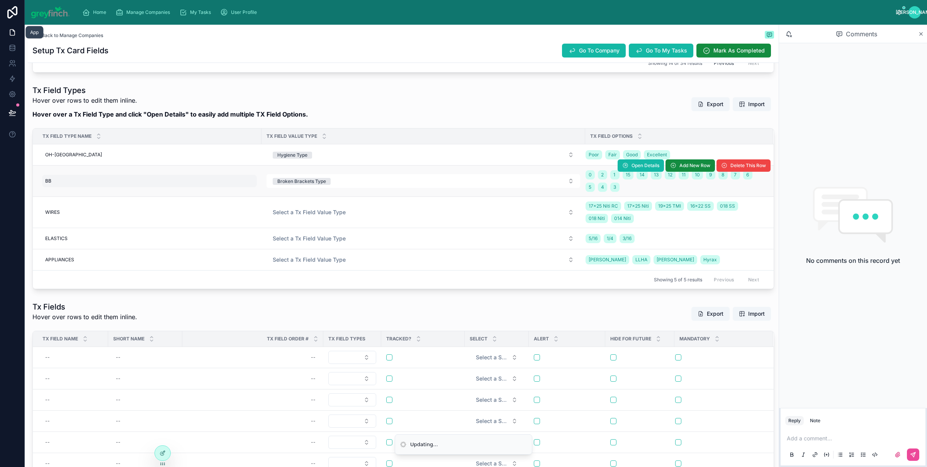
click at [70, 192] on td "BB BB" at bounding box center [147, 181] width 229 height 31
click at [75, 187] on div "BB BB" at bounding box center [149, 181] width 215 height 12
type input "***"
click at [75, 187] on div "BB BB" at bounding box center [149, 181] width 215 height 12
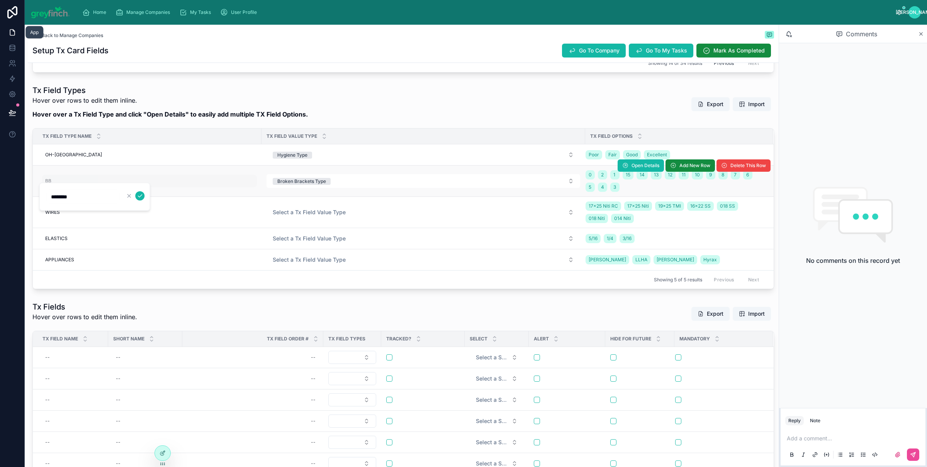
type input "*********"
click button "submit" at bounding box center [139, 196] width 9 height 9
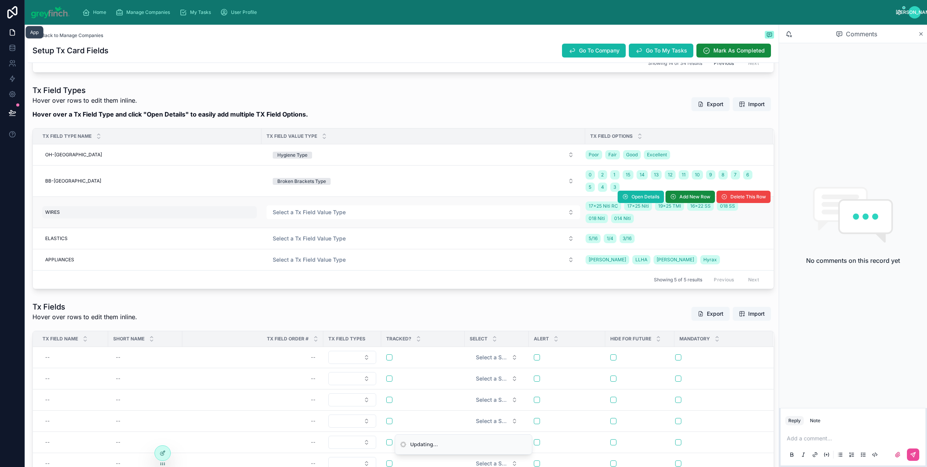
click at [74, 219] on div "WIRES WIRES" at bounding box center [149, 212] width 215 height 12
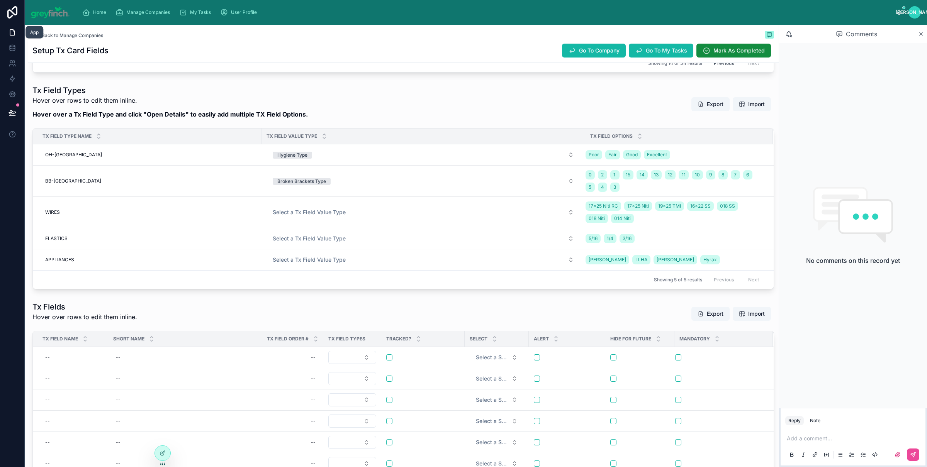
click at [74, 219] on div "WIRES WIRES" at bounding box center [149, 212] width 215 height 12
type input "**********"
click button "submit" at bounding box center [139, 227] width 9 height 9
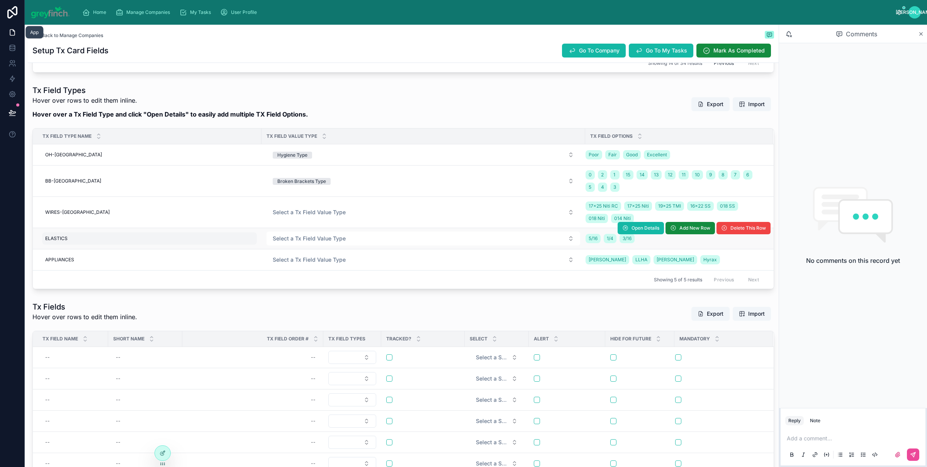
click at [74, 242] on div "ELASTICS ELASTICS" at bounding box center [149, 238] width 215 height 12
type input "**********"
click at [73, 242] on div "ELASTICS ELASTICS" at bounding box center [149, 238] width 215 height 12
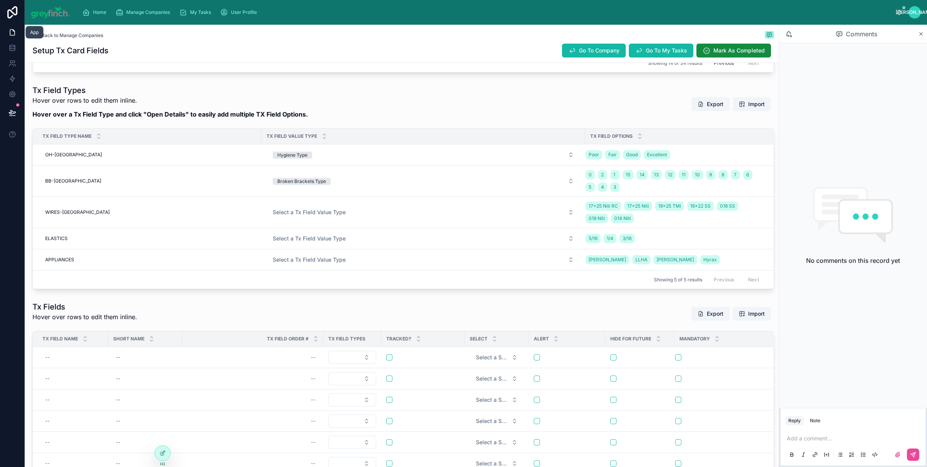
click at [73, 242] on div "ELASTICS ELASTICS" at bounding box center [149, 238] width 215 height 12
type input "**********"
click button "submit" at bounding box center [139, 253] width 9 height 9
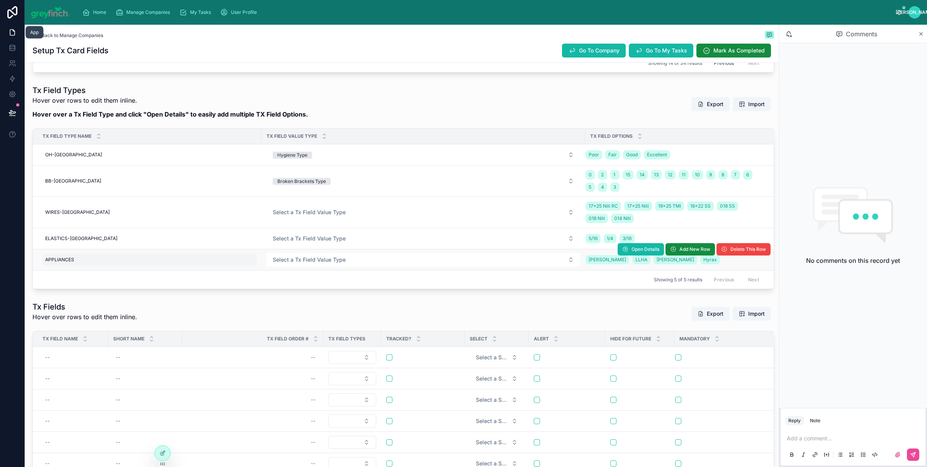
click at [87, 266] on div "APPLIANCES APPLIANCES" at bounding box center [149, 260] width 215 height 12
type input "**********"
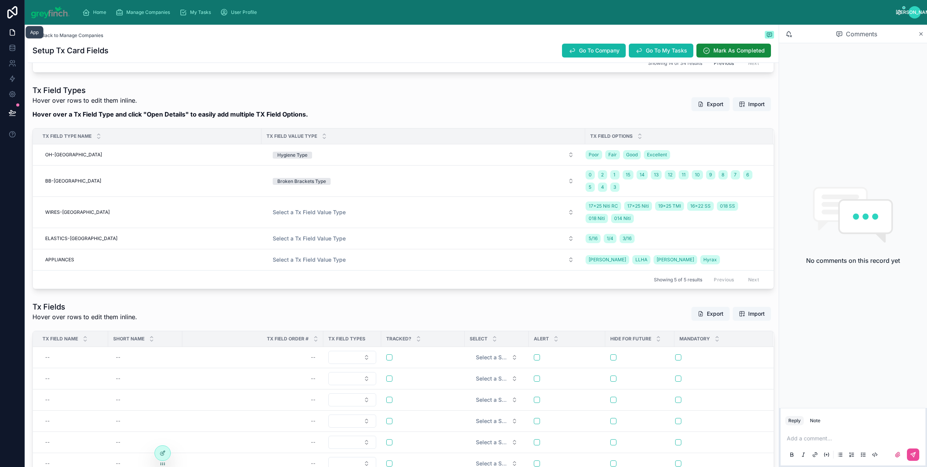
click at [87, 266] on div "APPLIANCES APPLIANCES" at bounding box center [149, 260] width 215 height 12
type input "**********"
click button "submit" at bounding box center [139, 274] width 9 height 9
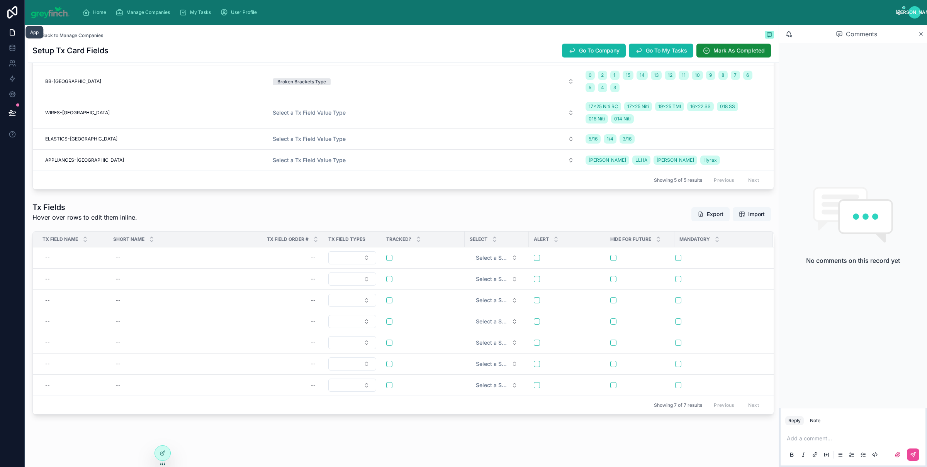
scroll to position [634, 0]
click at [76, 256] on div "--" at bounding box center [72, 258] width 61 height 12
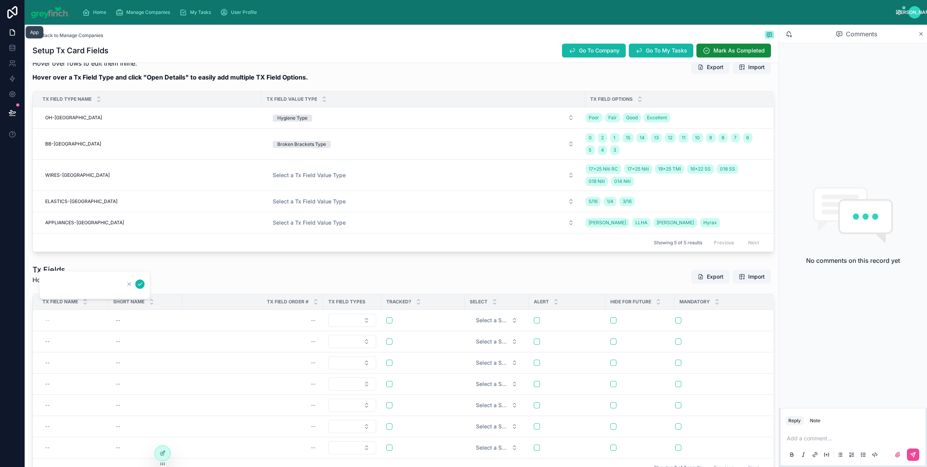
scroll to position [618, 0]
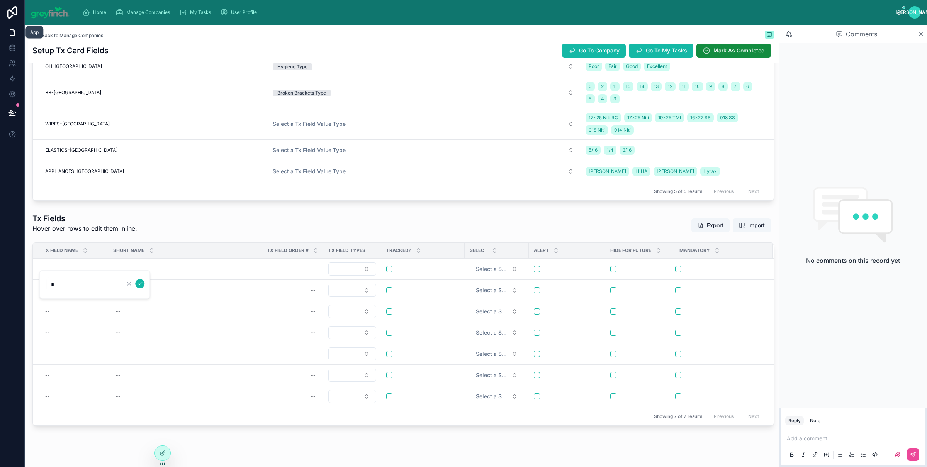
type input "**"
click button "submit" at bounding box center [139, 283] width 9 height 9
click at [288, 273] on div "--" at bounding box center [253, 269] width 132 height 12
type input "*"
click button "submit" at bounding box center [405, 283] width 9 height 9
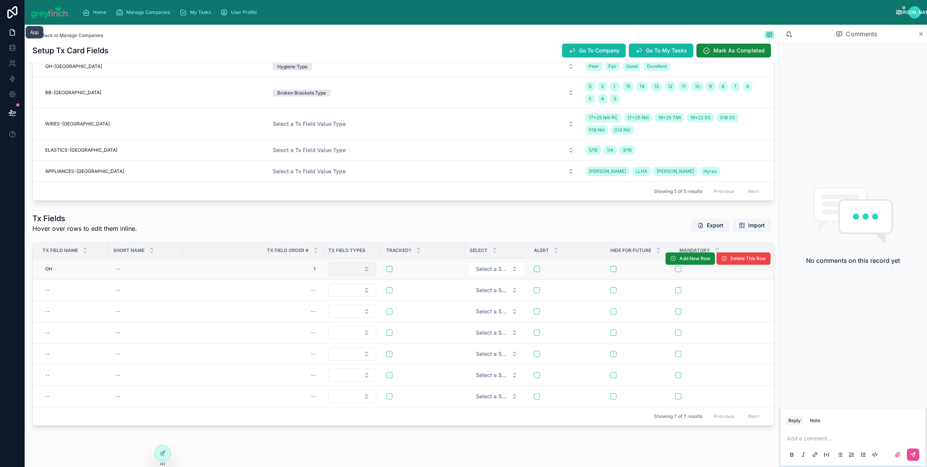
click at [364, 274] on button "Select Button" at bounding box center [352, 269] width 48 height 13
click at [63, 296] on div "--" at bounding box center [72, 290] width 61 height 12
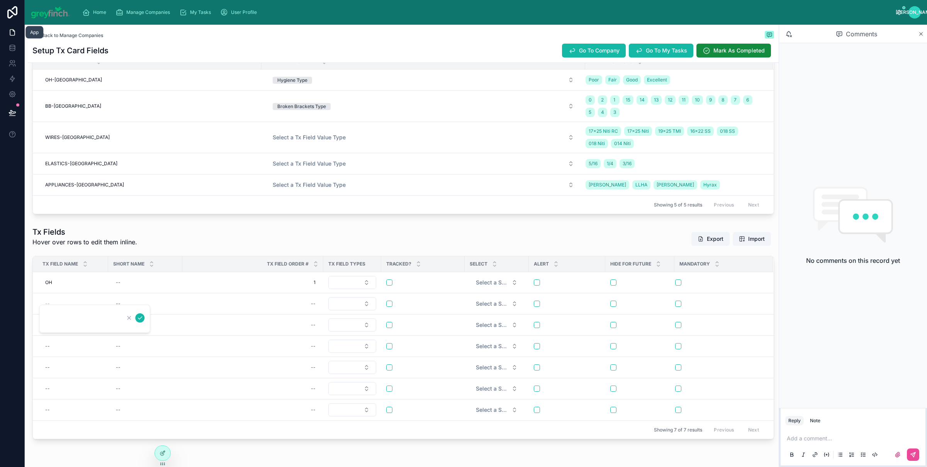
scroll to position [604, 0]
click at [55, 307] on div "--" at bounding box center [72, 304] width 61 height 12
type input "*"
type input "***"
click button "submit" at bounding box center [139, 318] width 9 height 9
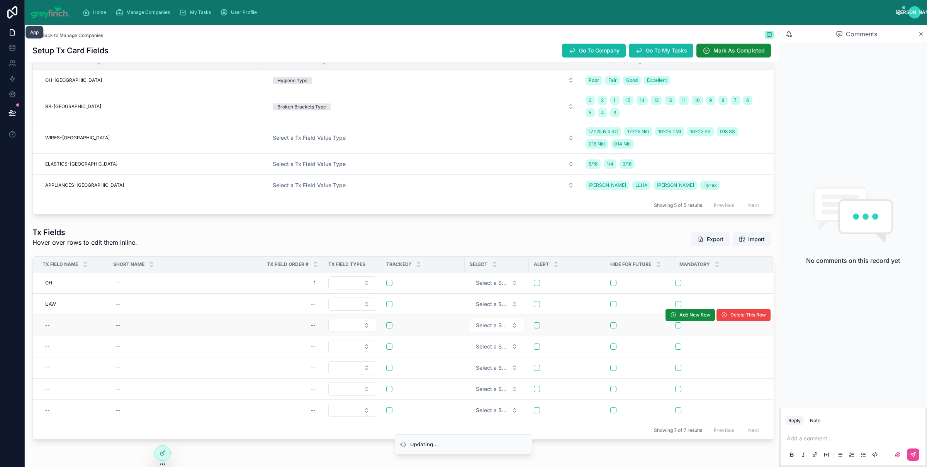
click at [54, 336] on td "--" at bounding box center [70, 325] width 75 height 21
click at [60, 332] on div "--" at bounding box center [72, 325] width 61 height 12
type input "***"
click button "submit" at bounding box center [139, 340] width 9 height 9
click at [62, 348] on div "--" at bounding box center [72, 347] width 61 height 12
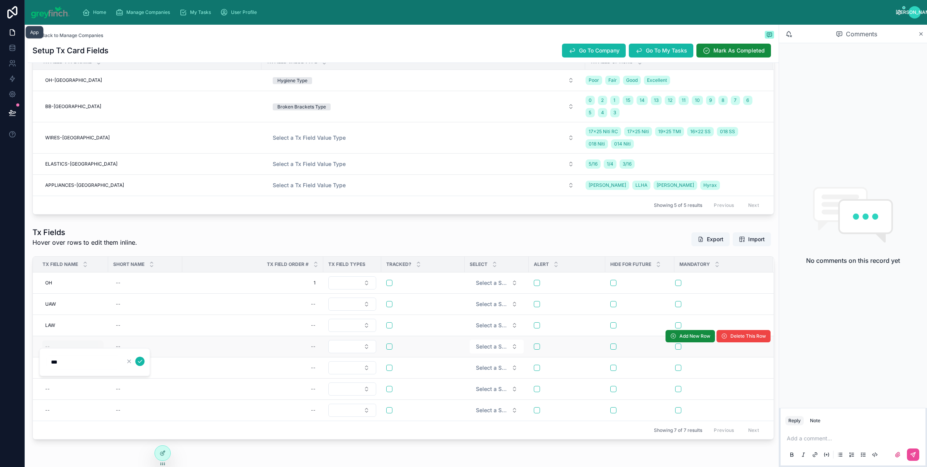
type input "****"
click at [63, 348] on div "--" at bounding box center [72, 347] width 61 height 12
type input "******"
click button "submit" at bounding box center [139, 361] width 9 height 9
click at [71, 350] on div "ELAS R ELAS R" at bounding box center [72, 347] width 61 height 12
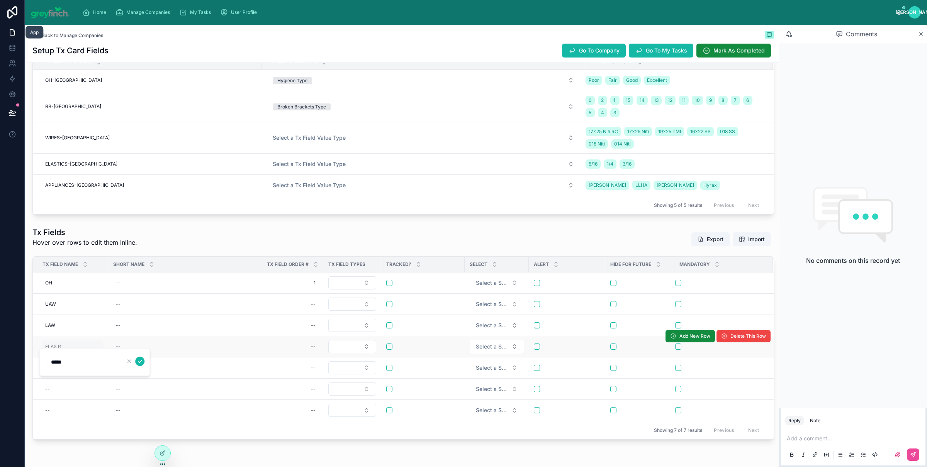
type input "******"
click button "submit" at bounding box center [139, 361] width 9 height 9
click at [62, 370] on div "--" at bounding box center [72, 368] width 61 height 12
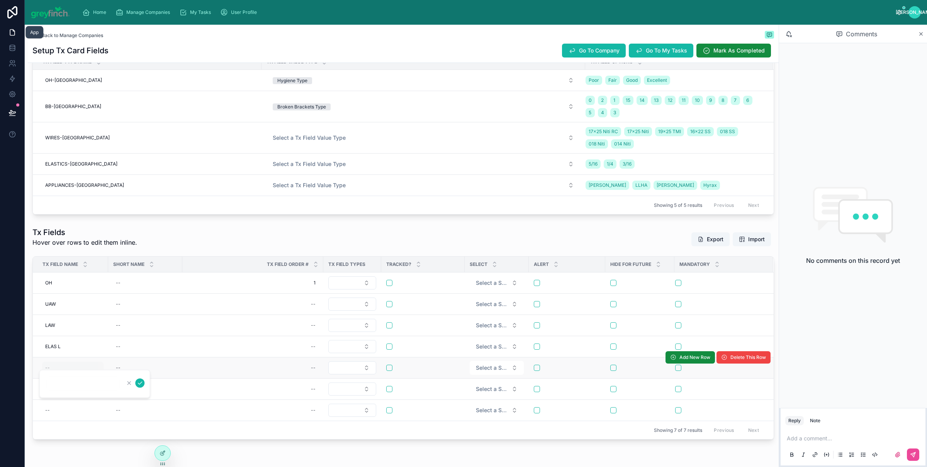
type input "*"
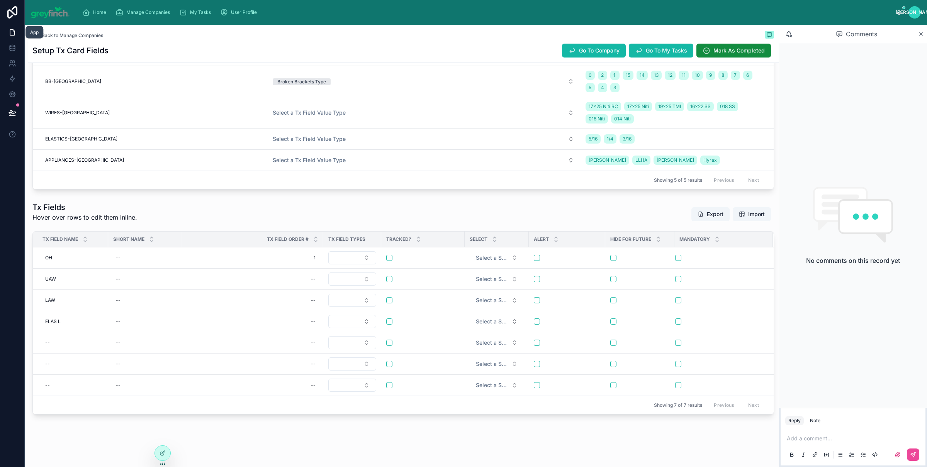
scroll to position [634, 0]
click at [56, 343] on div "--" at bounding box center [72, 343] width 61 height 12
type input "****"
click at [58, 344] on div "--" at bounding box center [72, 343] width 61 height 12
click button "submit" at bounding box center [139, 353] width 9 height 9
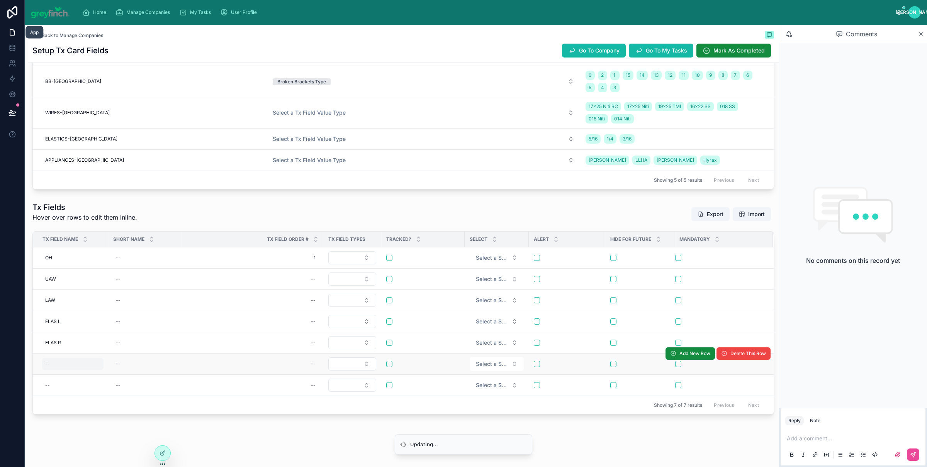
click at [58, 365] on div "--" at bounding box center [72, 364] width 61 height 12
click at [57, 364] on div "--" at bounding box center [72, 364] width 61 height 12
type input "***"
click button "submit" at bounding box center [139, 374] width 9 height 9
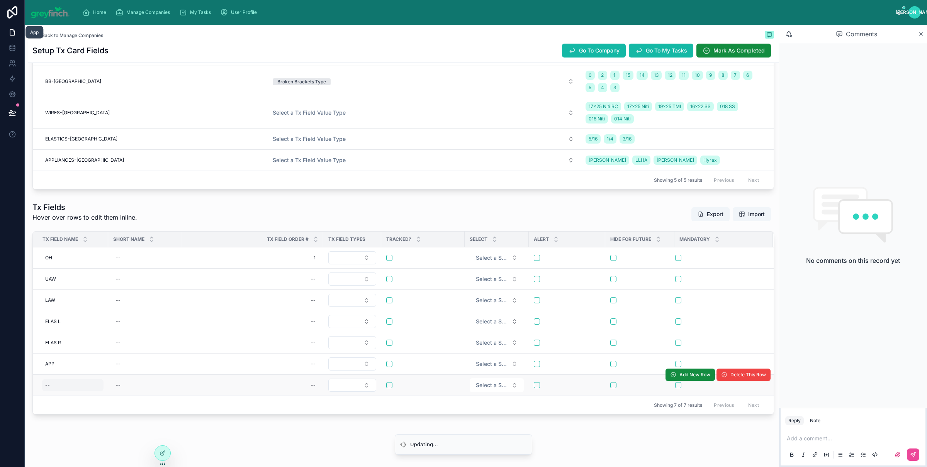
click at [49, 388] on div "--" at bounding box center [47, 385] width 5 height 6
type input "**"
click button "submit" at bounding box center [139, 396] width 9 height 9
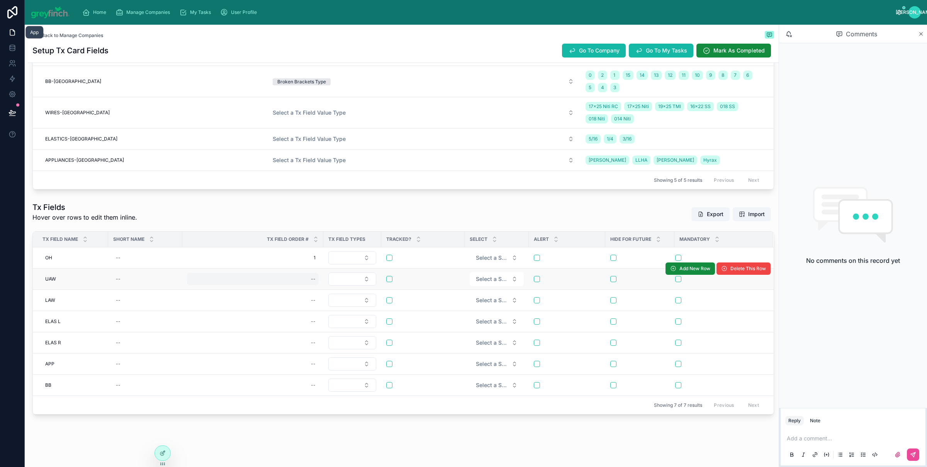
click at [309, 277] on div "--" at bounding box center [253, 279] width 132 height 12
type input "*"
click button "submit" at bounding box center [405, 289] width 9 height 9
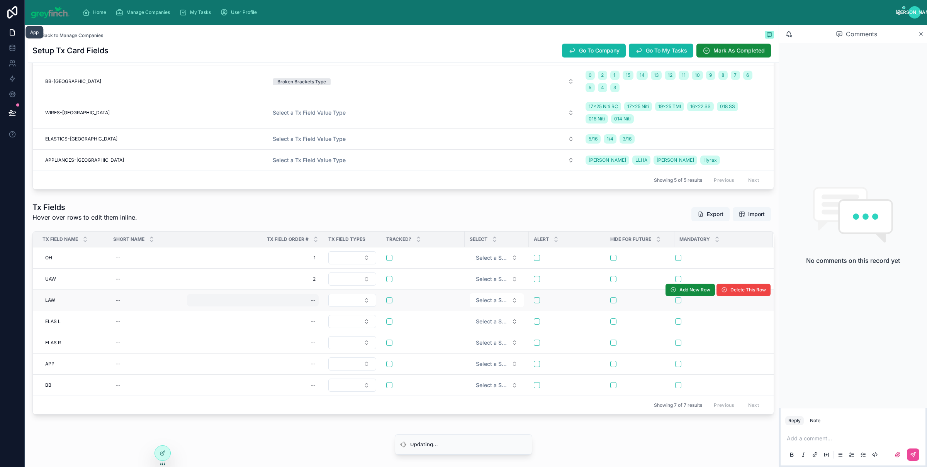
click at [307, 299] on div "--" at bounding box center [253, 300] width 132 height 12
type input "*"
click button "submit" at bounding box center [405, 310] width 9 height 9
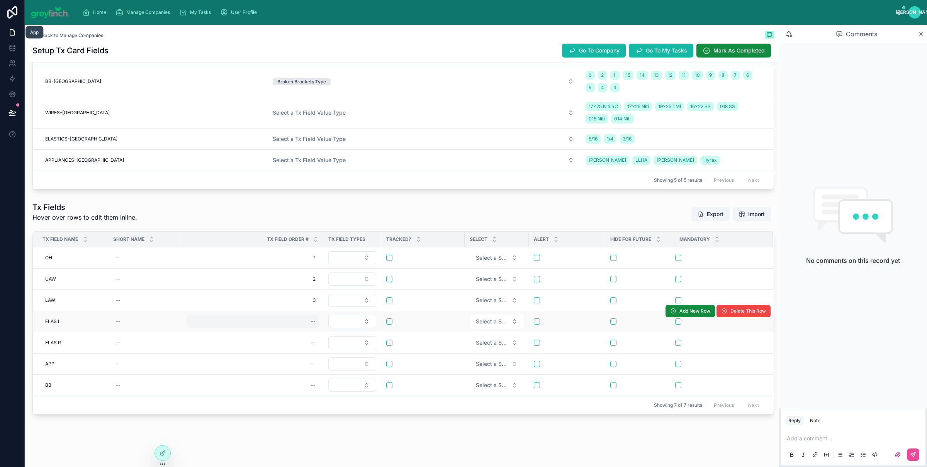
click at [302, 325] on div "--" at bounding box center [253, 321] width 132 height 12
type input "*"
click button "submit" at bounding box center [405, 331] width 9 height 9
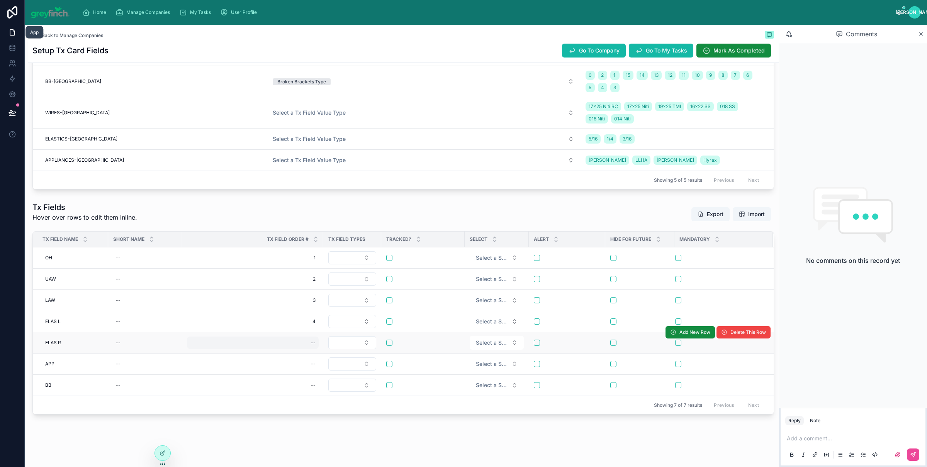
click at [307, 345] on div "--" at bounding box center [253, 343] width 132 height 12
type input "*"
click button "submit" at bounding box center [405, 353] width 9 height 9
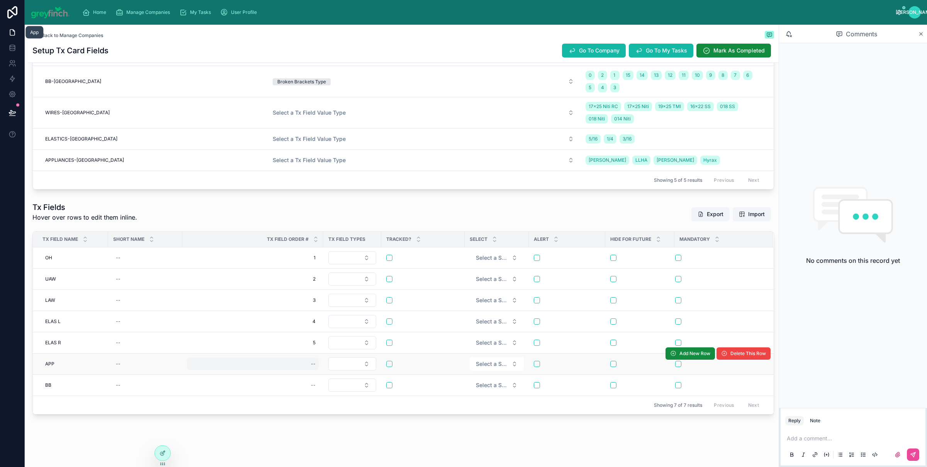
click at [307, 368] on div "--" at bounding box center [253, 364] width 132 height 12
type input "*"
click button "submit" at bounding box center [405, 374] width 9 height 9
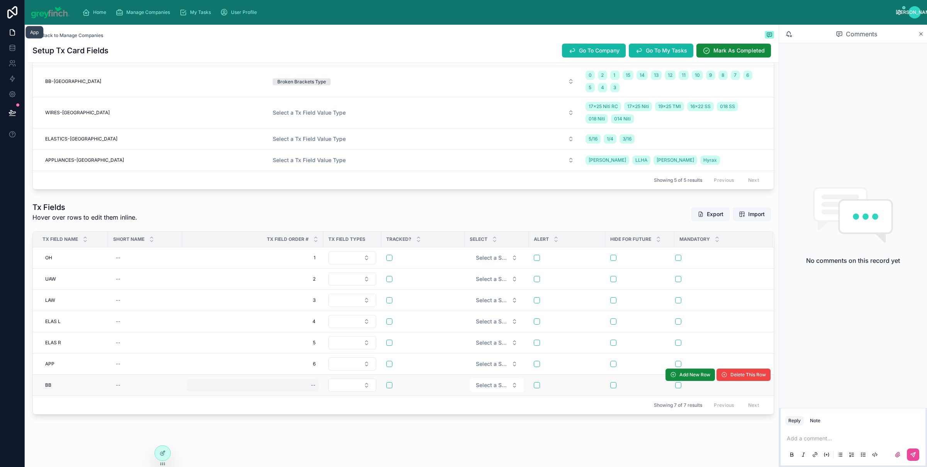
click at [309, 386] on div "--" at bounding box center [253, 385] width 132 height 12
type input "*"
click button "submit" at bounding box center [405, 396] width 9 height 9
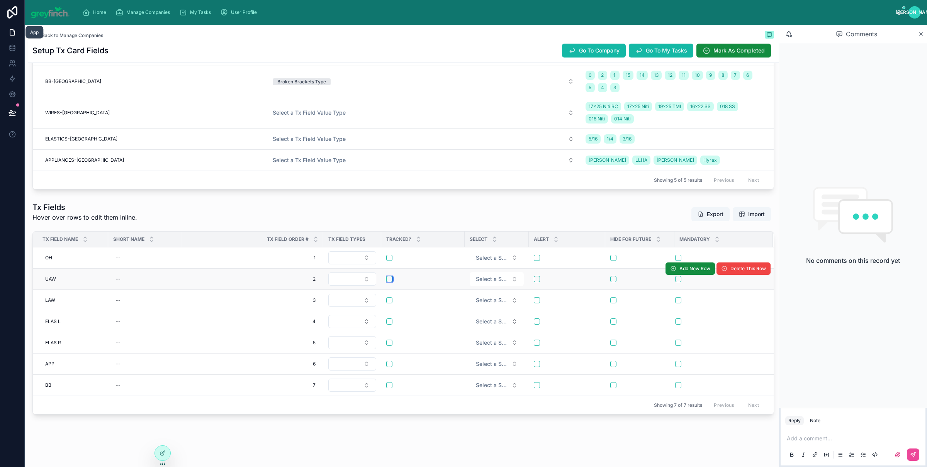
click at [390, 277] on button "button" at bounding box center [389, 279] width 6 height 6
click at [390, 297] on form at bounding box center [423, 300] width 74 height 7
click at [388, 304] on td at bounding box center [422, 300] width 83 height 21
click at [389, 301] on button "button" at bounding box center [389, 300] width 6 height 6
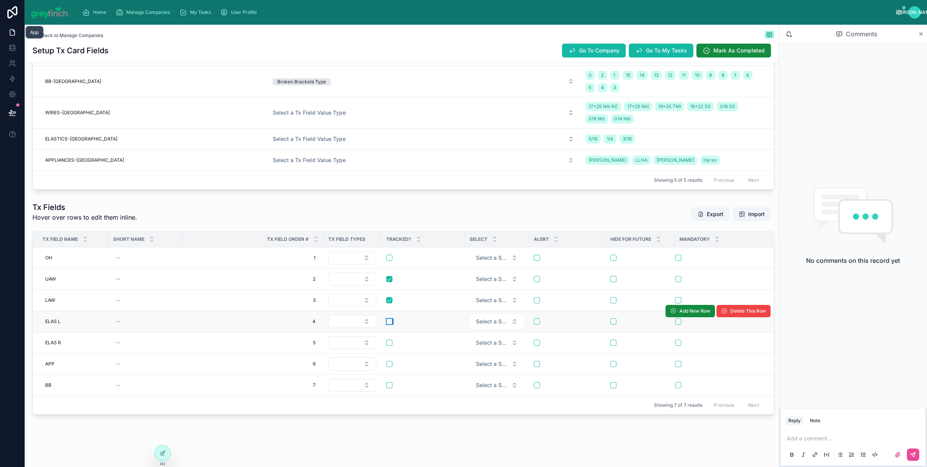
click at [392, 323] on button "button" at bounding box center [389, 322] width 6 height 6
click at [390, 343] on button "button" at bounding box center [389, 343] width 6 height 6
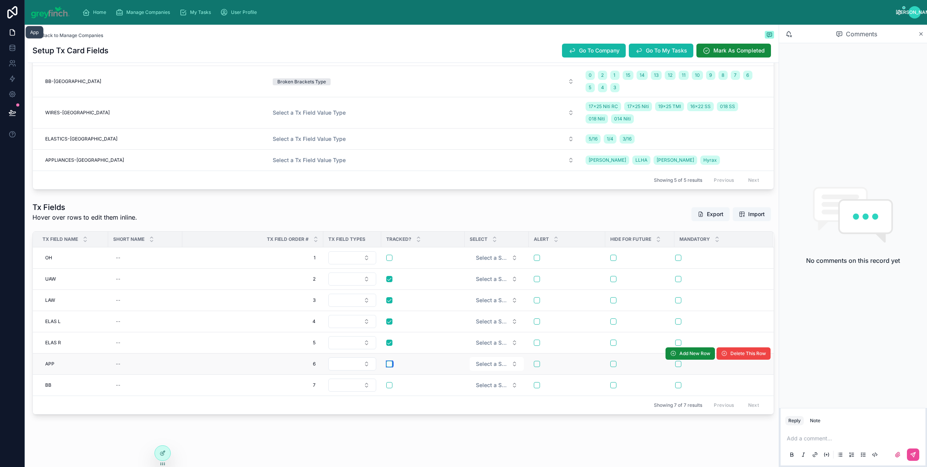
click at [388, 364] on button "button" at bounding box center [389, 364] width 6 height 6
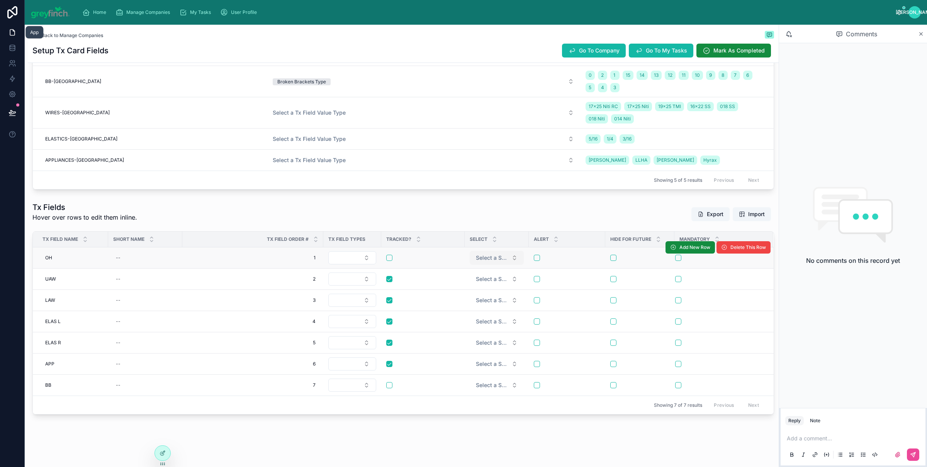
click at [497, 260] on span "Select a Select" at bounding box center [492, 258] width 32 height 8
click at [477, 287] on div "Single select" at bounding box center [472, 288] width 28 height 7
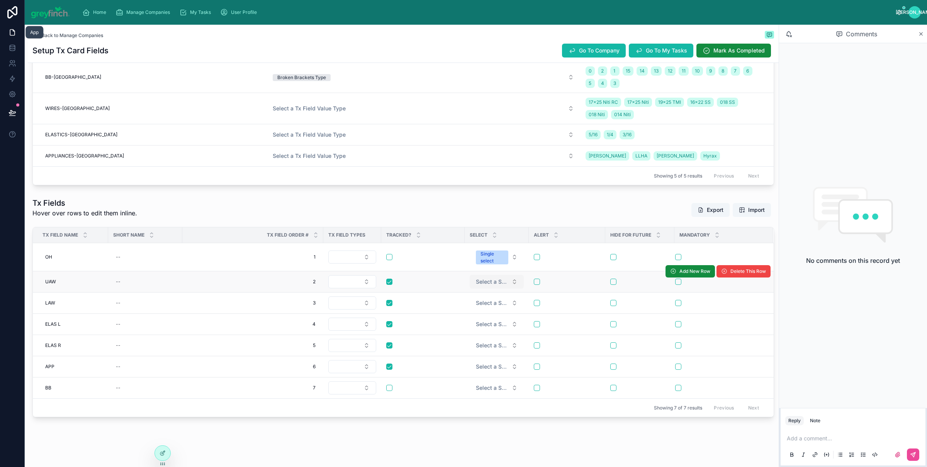
click at [492, 285] on span "Select a Select" at bounding box center [492, 282] width 32 height 8
click at [490, 326] on div "Multi-select" at bounding box center [496, 329] width 93 height 12
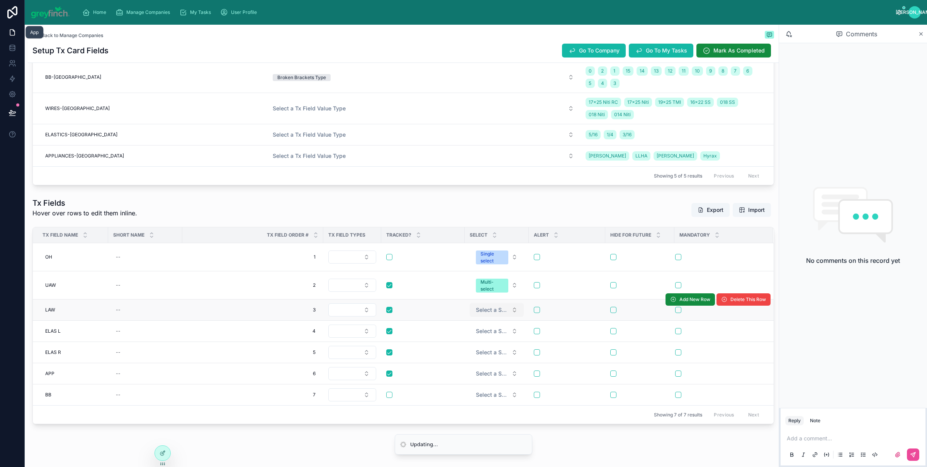
click at [494, 314] on span "Select a Select" at bounding box center [492, 310] width 32 height 8
click at [482, 312] on span "Select a Select" at bounding box center [492, 310] width 32 height 8
click at [491, 354] on div "Multi-select" at bounding box center [496, 357] width 93 height 12
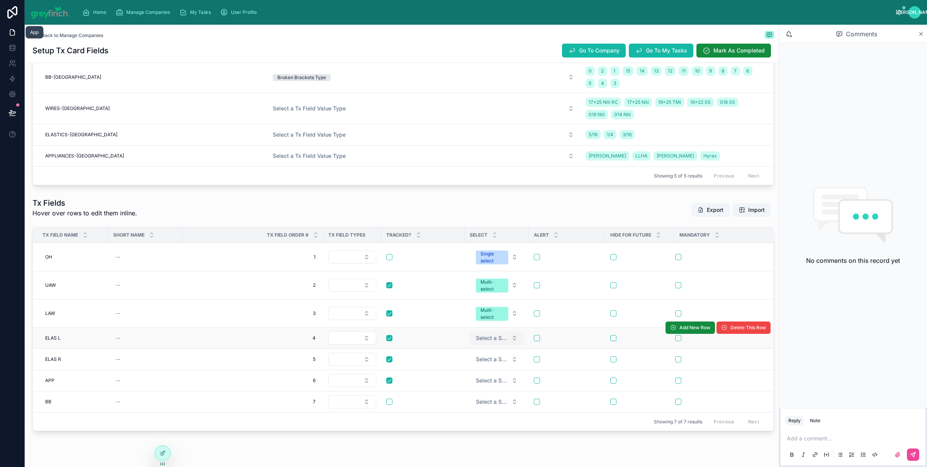
click at [495, 345] on button "Select a Select" at bounding box center [497, 338] width 54 height 14
click at [486, 384] on span "Multi-select" at bounding box center [471, 385] width 36 height 7
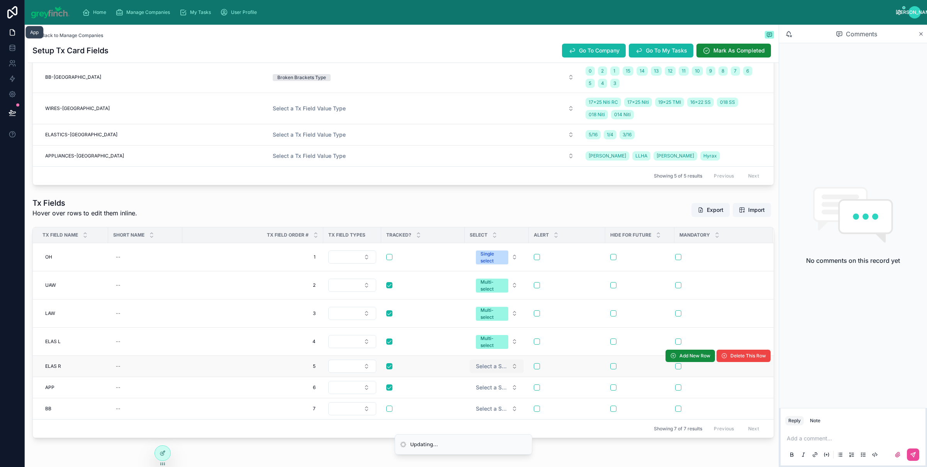
click at [491, 366] on button "Select a Select" at bounding box center [497, 366] width 54 height 14
click at [493, 413] on span "Select a Select" at bounding box center [492, 409] width 32 height 8
click at [497, 373] on button "Select a Select" at bounding box center [497, 366] width 54 height 14
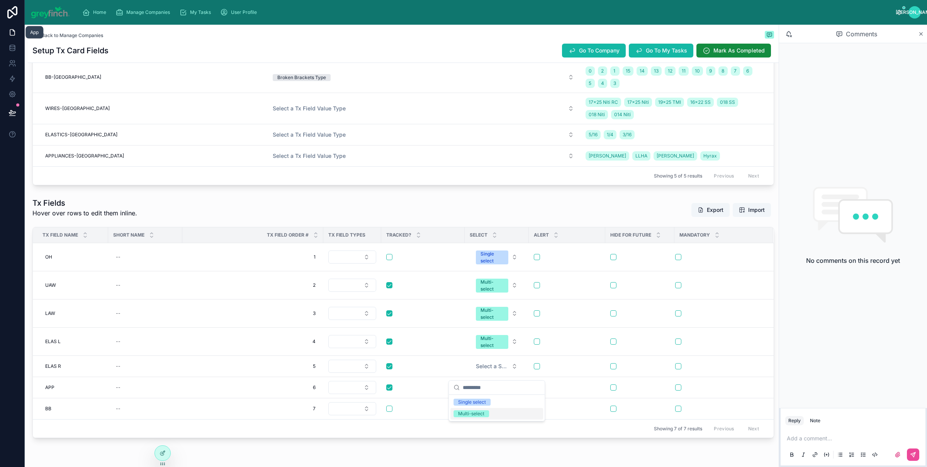
click at [494, 413] on div "Multi-select" at bounding box center [496, 414] width 93 height 12
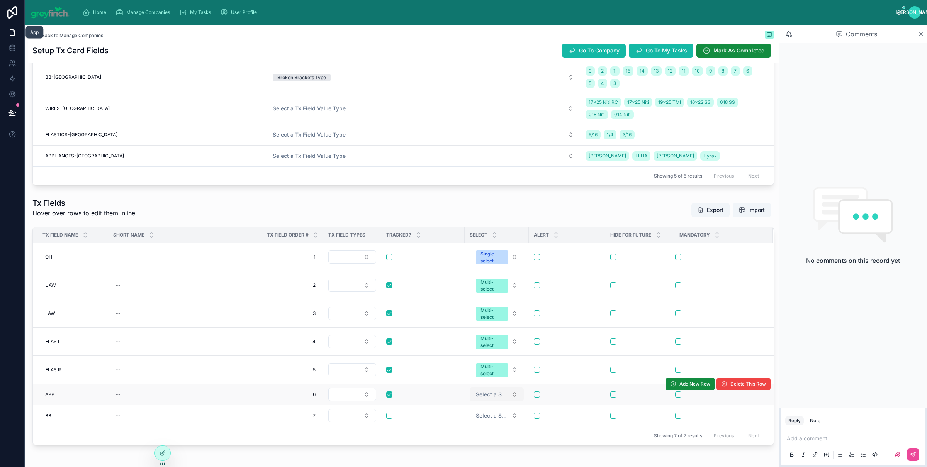
click at [502, 398] on span "Select a Select" at bounding box center [492, 395] width 32 height 8
click at [476, 441] on div "Multi-select" at bounding box center [471, 442] width 26 height 7
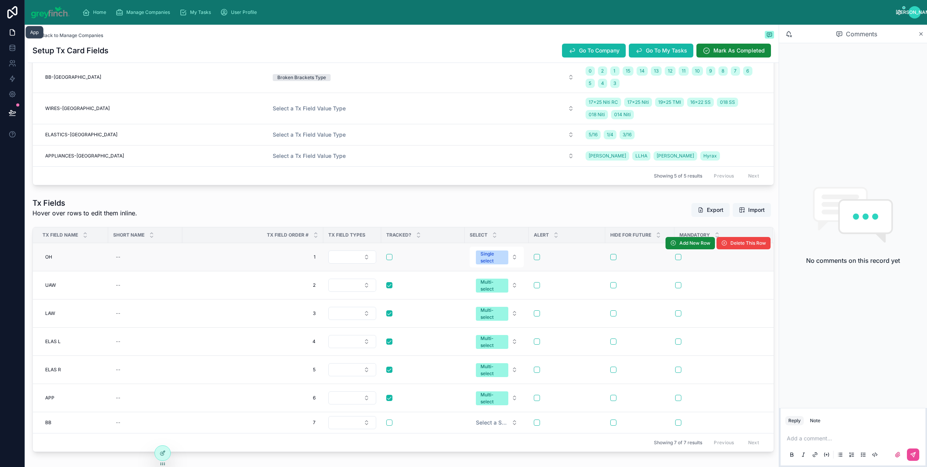
click at [351, 253] on td at bounding box center [352, 257] width 58 height 28
click at [349, 261] on button "Select Button" at bounding box center [352, 257] width 48 height 13
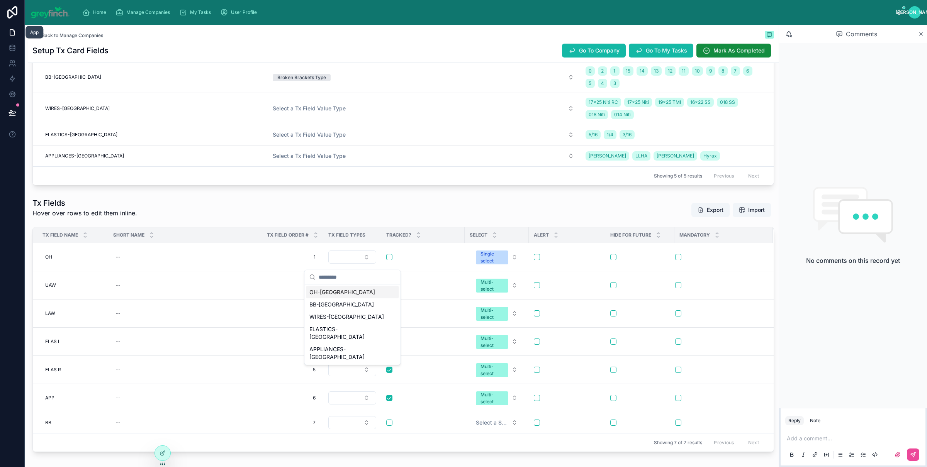
click at [329, 292] on span "OH-[GEOGRAPHIC_DATA]" at bounding box center [342, 292] width 66 height 8
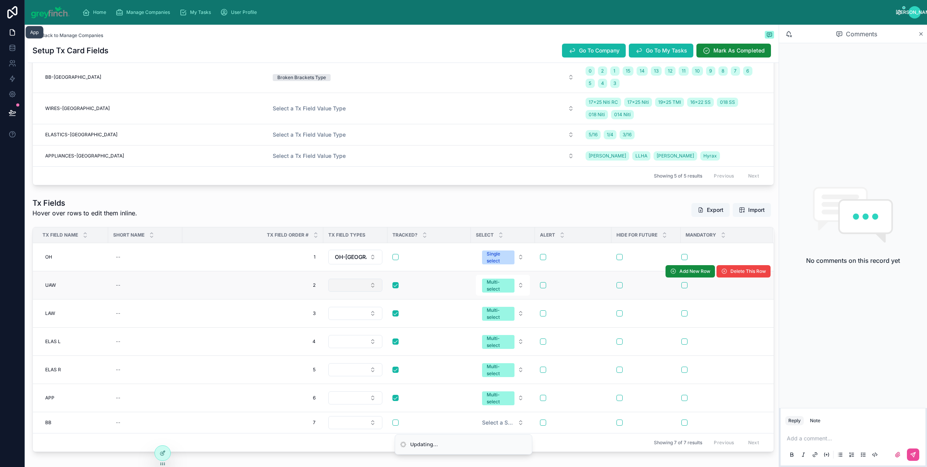
click at [359, 292] on button "Select Button" at bounding box center [355, 285] width 54 height 13
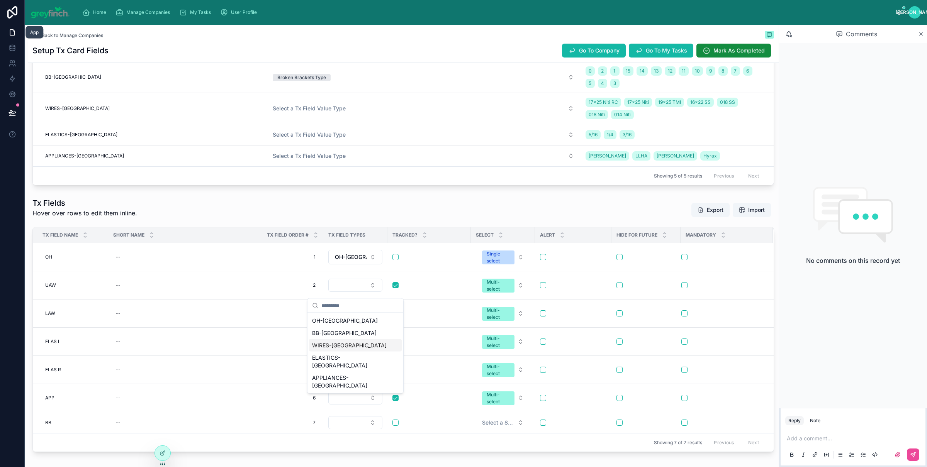
click at [345, 344] on span "WIRES-[GEOGRAPHIC_DATA]" at bounding box center [349, 346] width 75 height 8
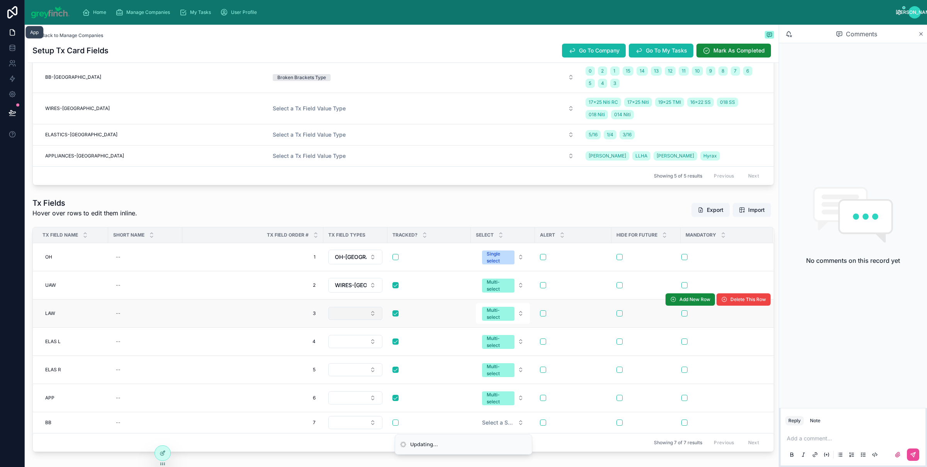
click at [354, 319] on button "Select Button" at bounding box center [355, 313] width 54 height 13
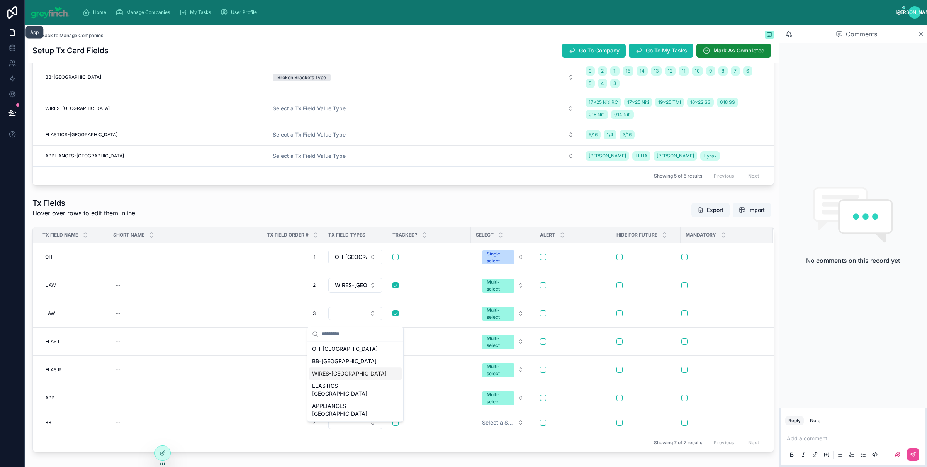
click at [341, 375] on span "WIRES-[GEOGRAPHIC_DATA]" at bounding box center [349, 374] width 75 height 8
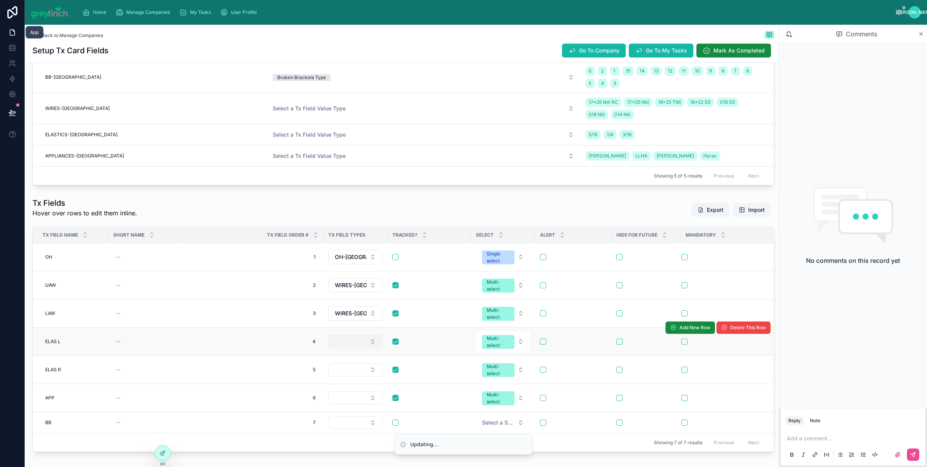
click at [352, 348] on button "Select Button" at bounding box center [355, 341] width 54 height 13
click at [351, 347] on button "Select Button" at bounding box center [355, 341] width 54 height 13
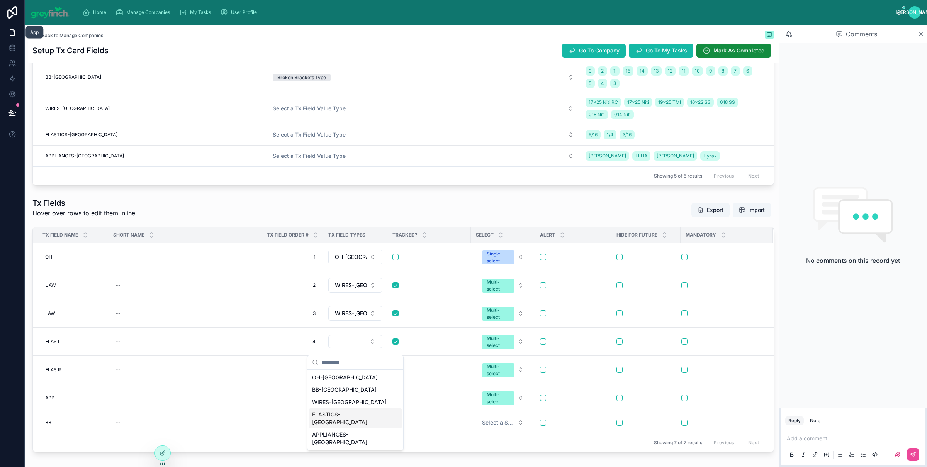
click at [343, 416] on span "ELASTICS-[GEOGRAPHIC_DATA]" at bounding box center [350, 418] width 77 height 15
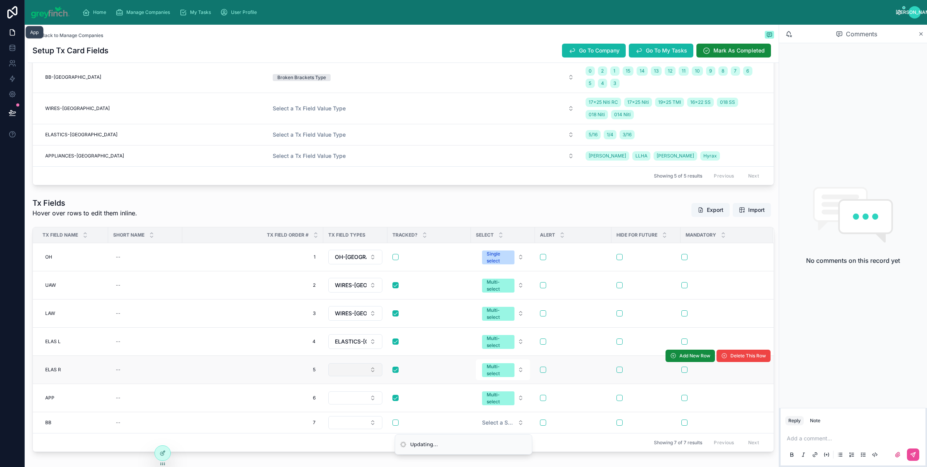
click at [353, 373] on button "Select Button" at bounding box center [355, 369] width 54 height 13
drag, startPoint x: 353, startPoint y: 378, endPoint x: 354, endPoint y: 381, distance: 4.2
click at [353, 376] on button "Select Button" at bounding box center [355, 369] width 54 height 13
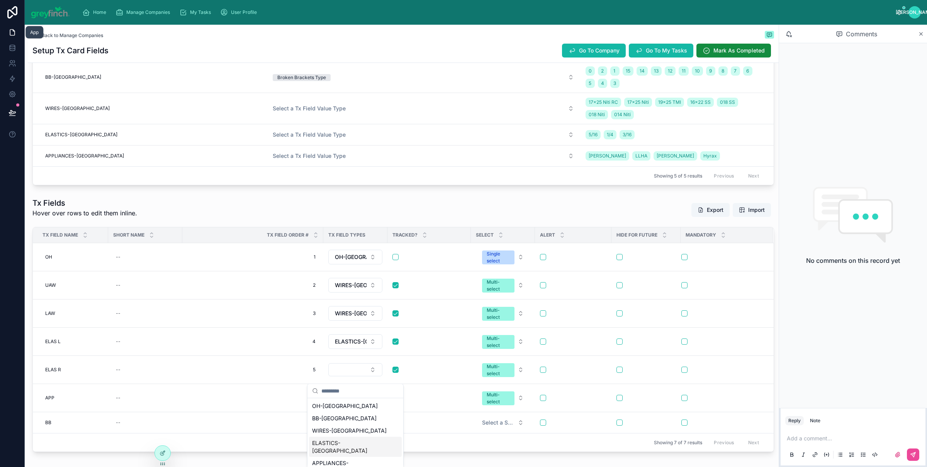
click at [336, 444] on span "ELASTICS-[GEOGRAPHIC_DATA]" at bounding box center [350, 446] width 77 height 15
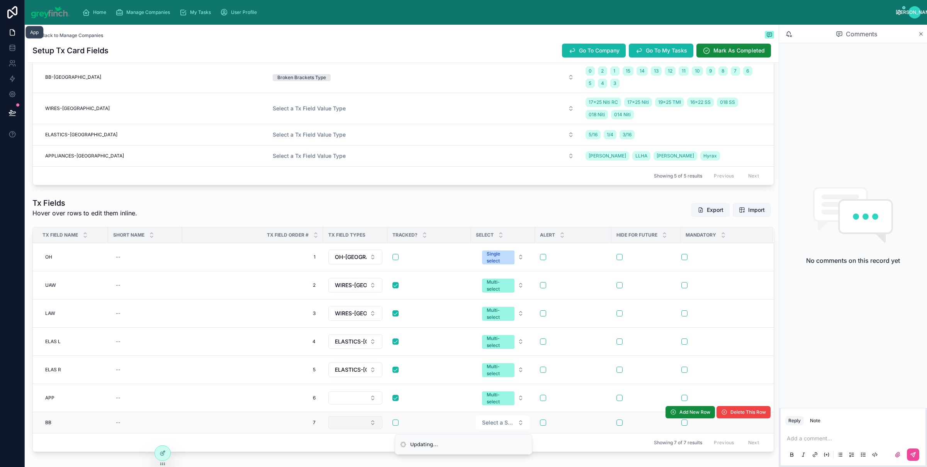
click at [352, 429] on button "Select Button" at bounding box center [355, 422] width 54 height 13
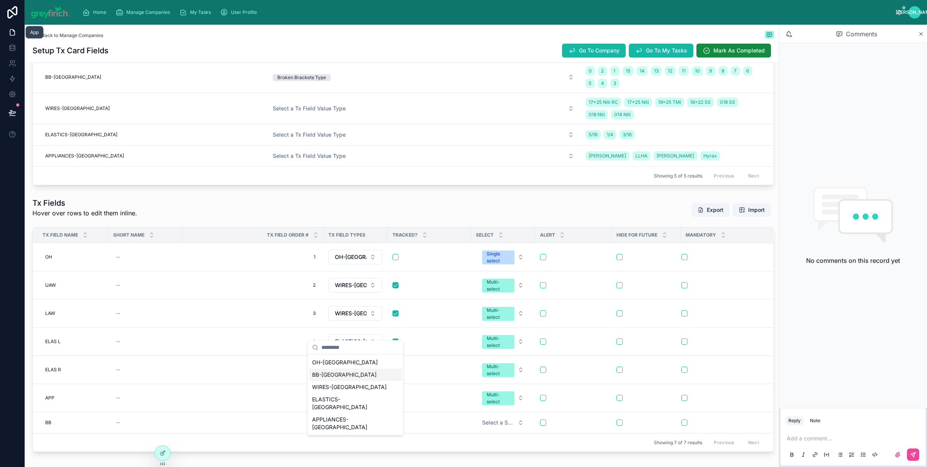
click at [334, 372] on span "BB-[GEOGRAPHIC_DATA]" at bounding box center [344, 375] width 64 height 8
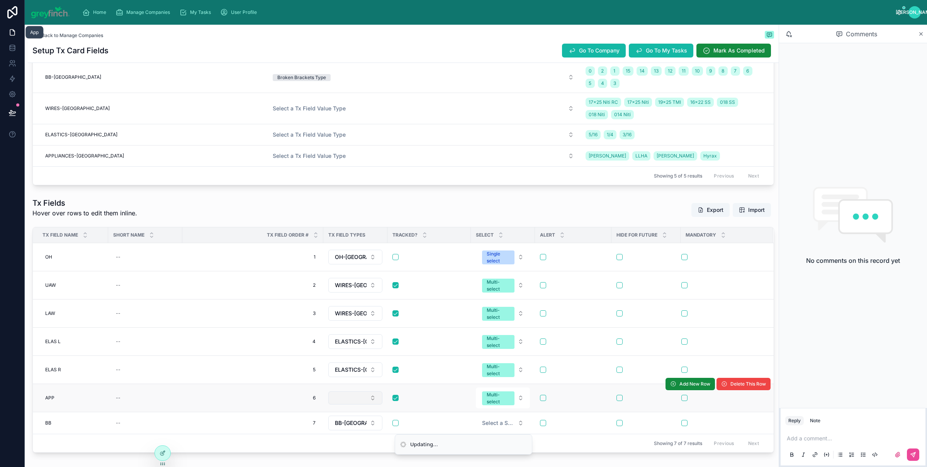
click at [360, 405] on button "Select Button" at bounding box center [355, 398] width 54 height 13
click at [349, 405] on button "Select Button" at bounding box center [355, 398] width 54 height 13
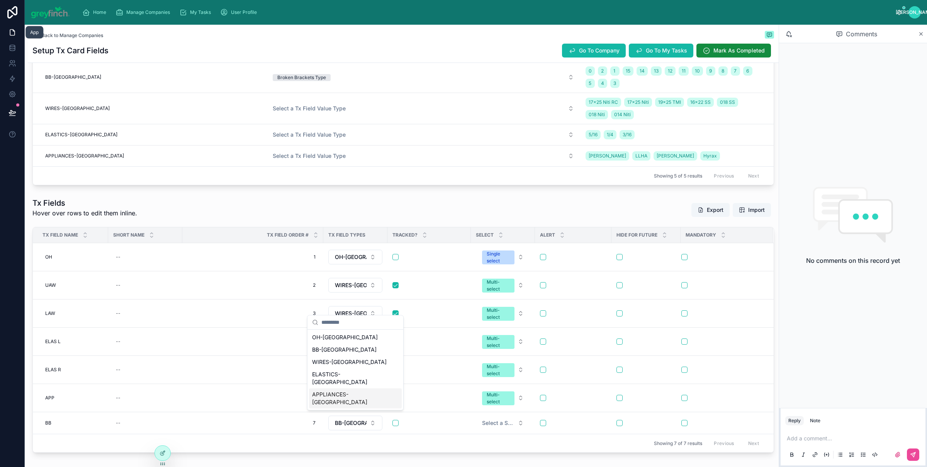
click at [342, 391] on span "APPLIANCES-[GEOGRAPHIC_DATA]" at bounding box center [350, 398] width 77 height 15
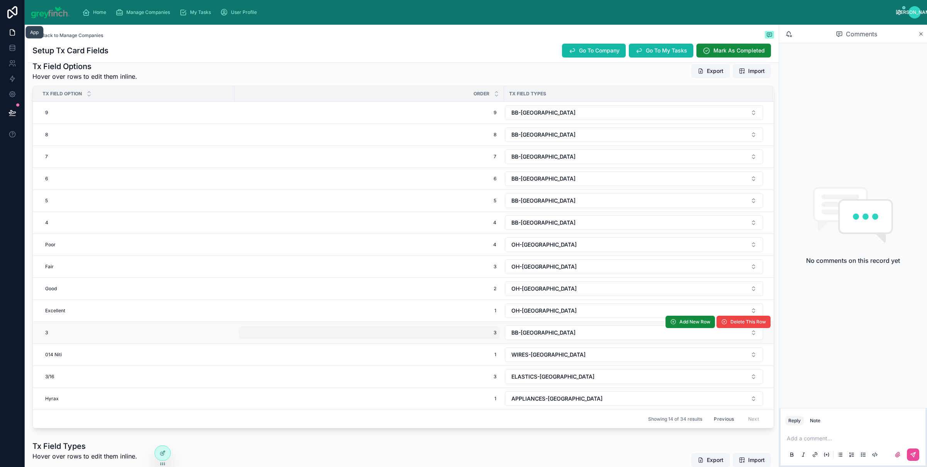
scroll to position [0, 0]
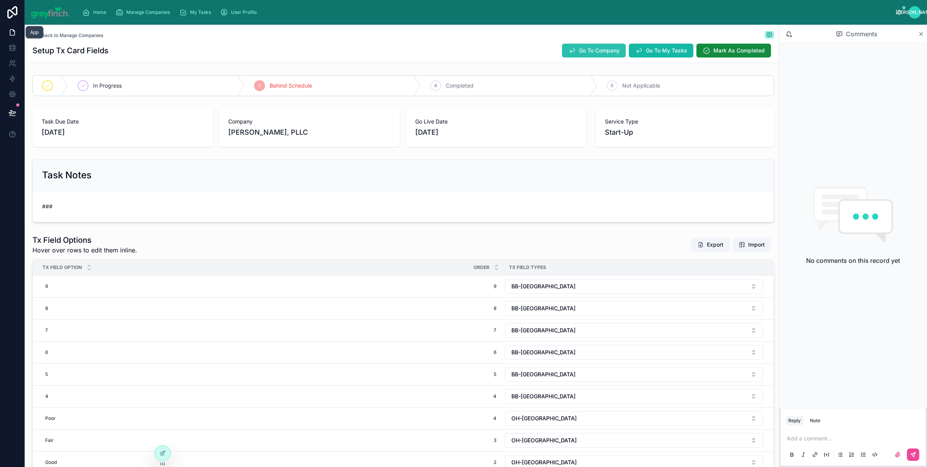
click at [573, 44] on button "Go To Company" at bounding box center [594, 51] width 64 height 14
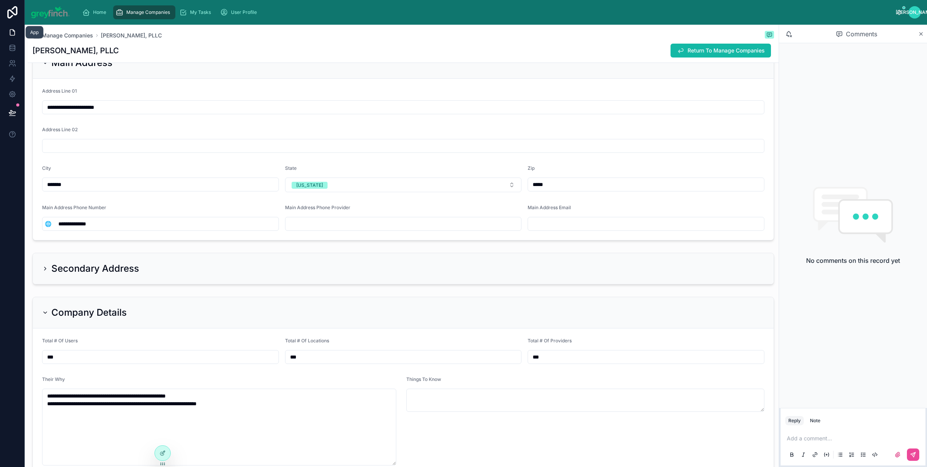
scroll to position [684, 0]
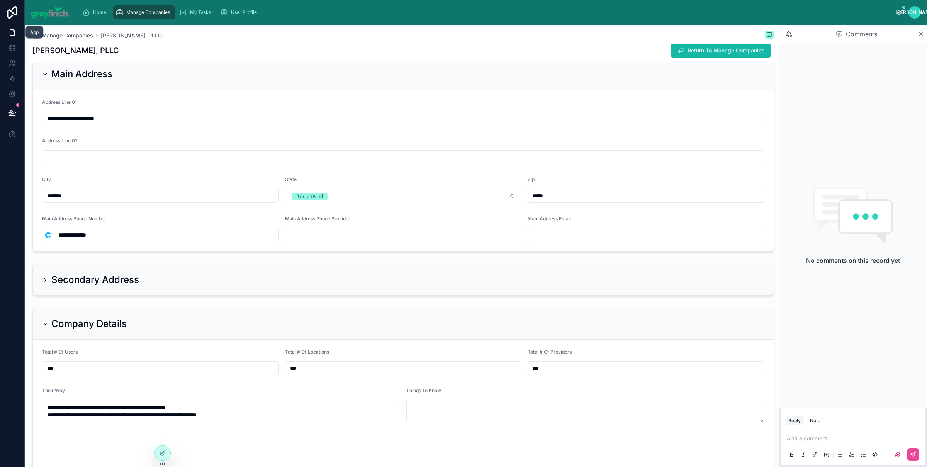
click at [129, 237] on input "**********" at bounding box center [166, 235] width 225 height 11
